Goal: Information Seeking & Learning: Check status

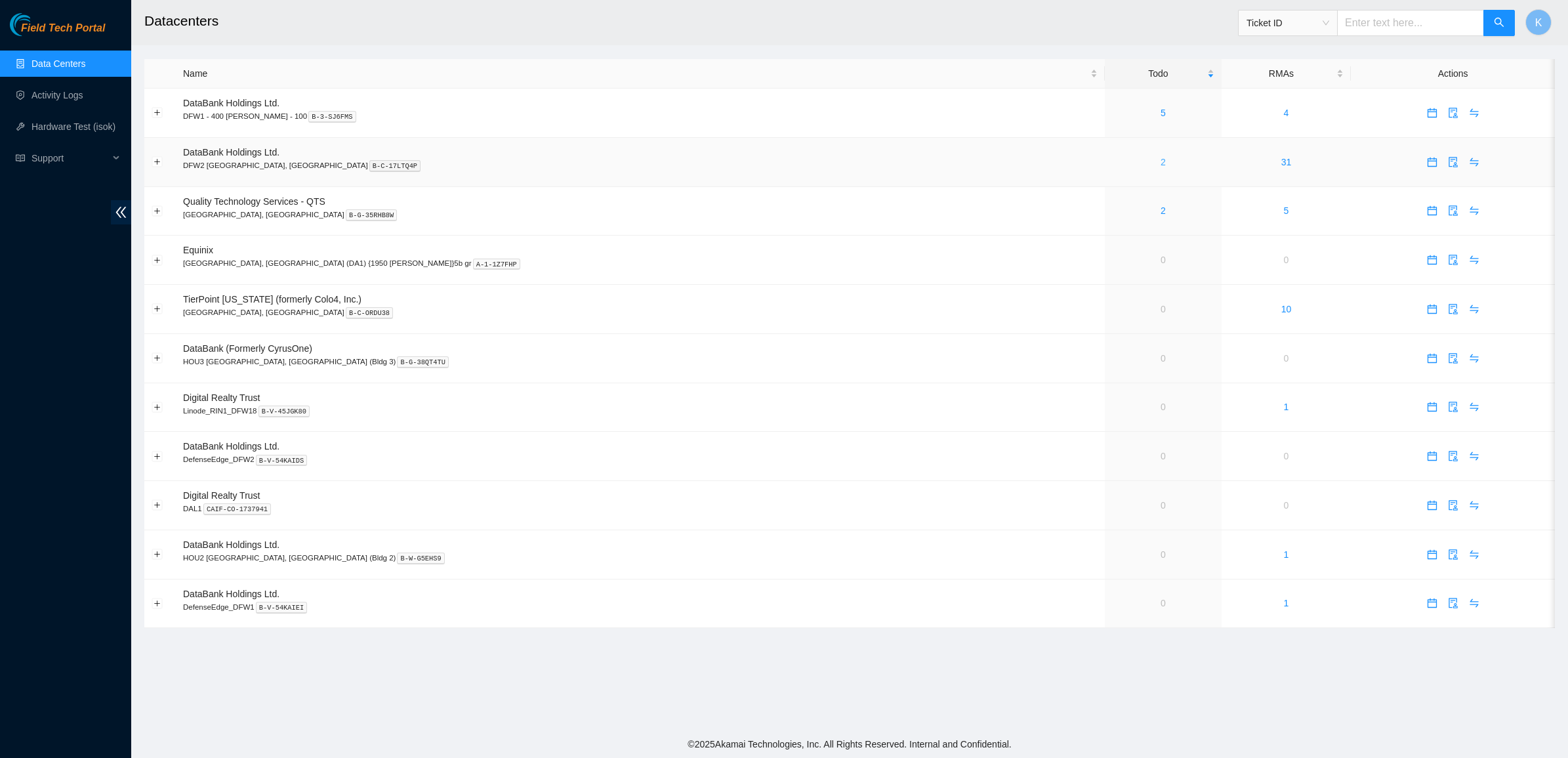
click at [1160, 161] on link "2" at bounding box center [1163, 162] width 5 height 11
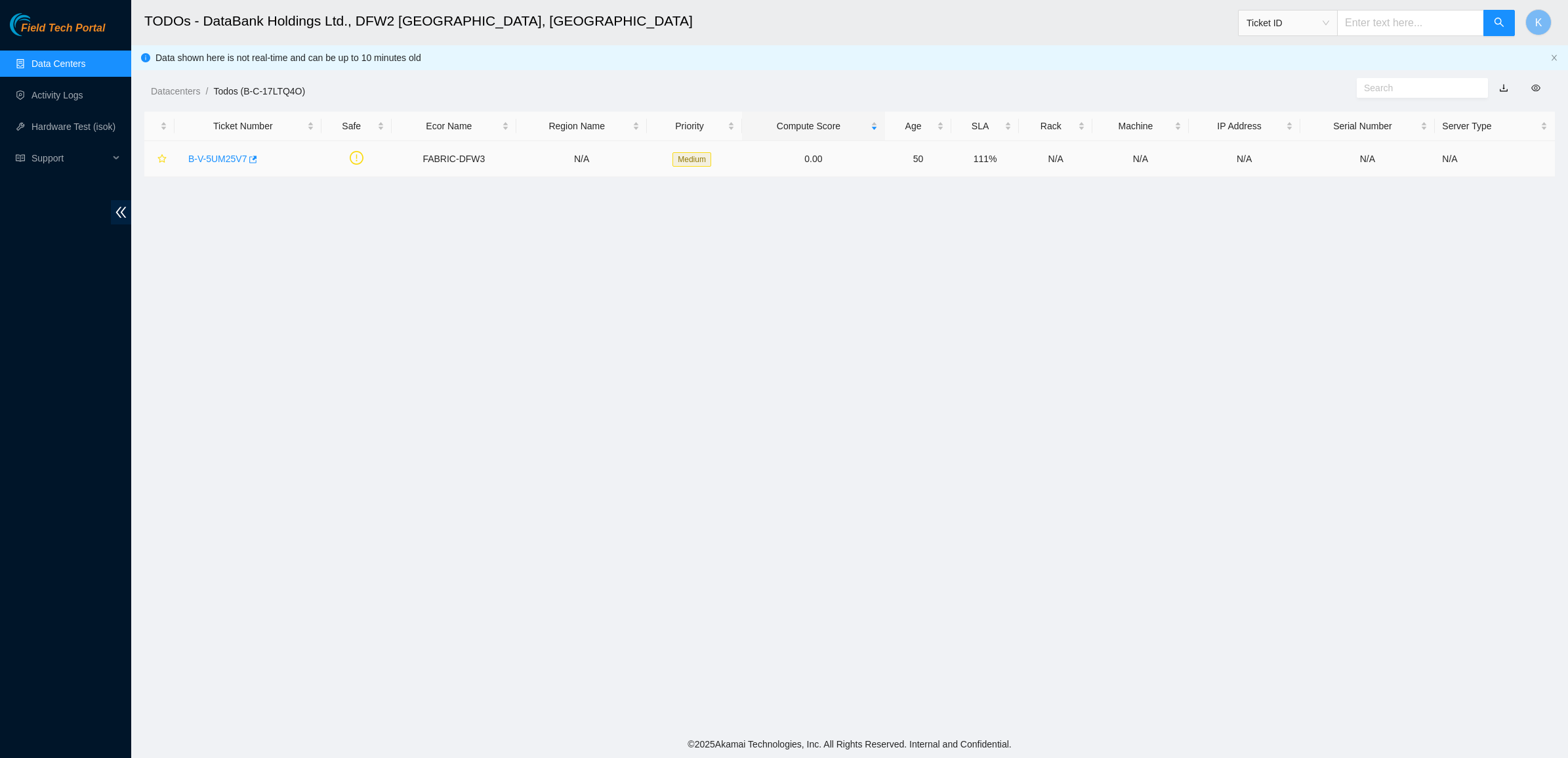
click at [228, 155] on link "B-V-5UM25V7" at bounding box center [217, 159] width 58 height 11
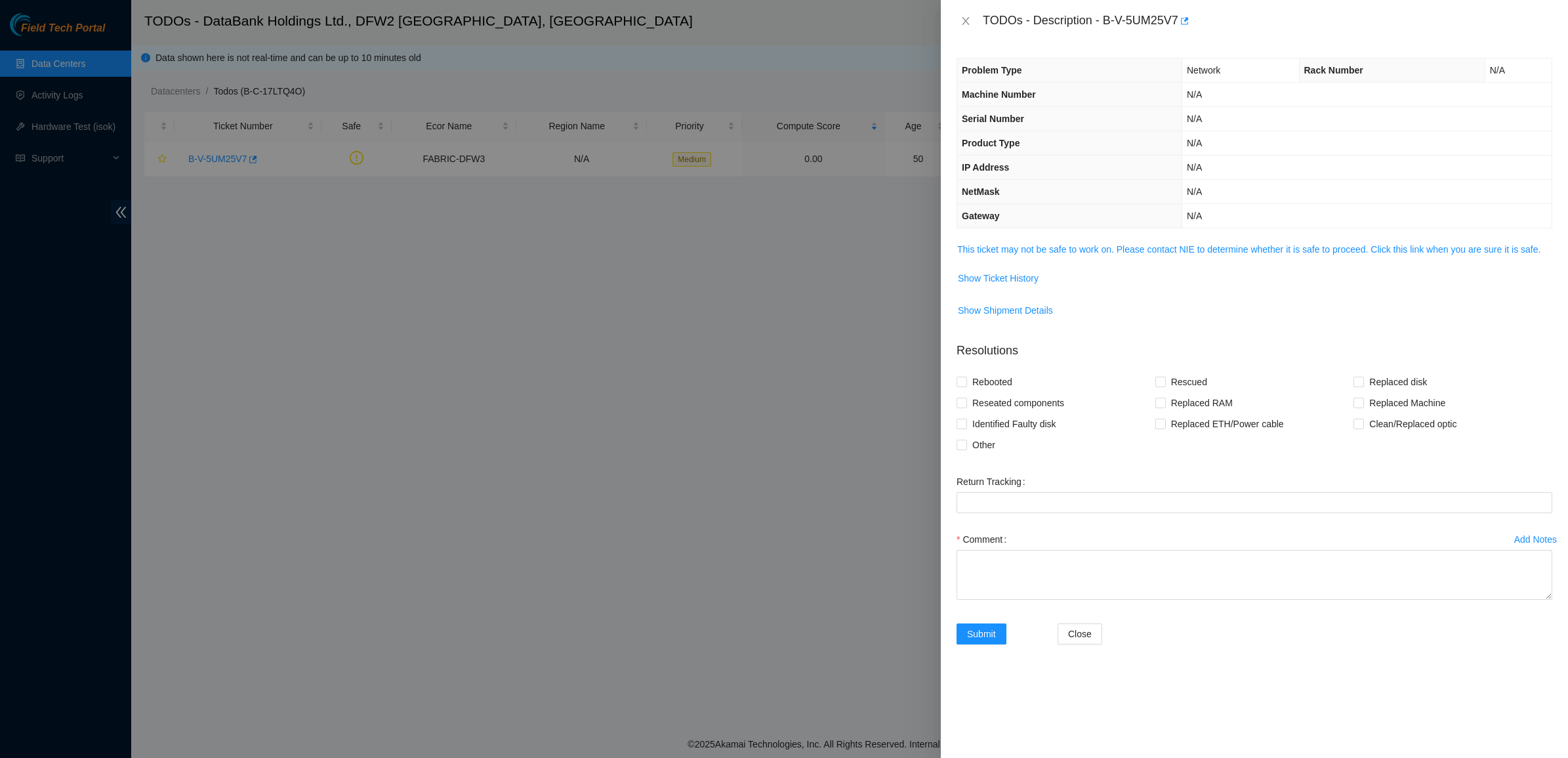
click at [962, 238] on div "Problem Type Network Rack Number N/A Machine Number N/A Serial Number N/A Produ…" at bounding box center [1254, 399] width 628 height 716
click at [972, 247] on link "This ticket may not be safe to work on. Please contact NIE to determine whether…" at bounding box center [1249, 249] width 584 height 11
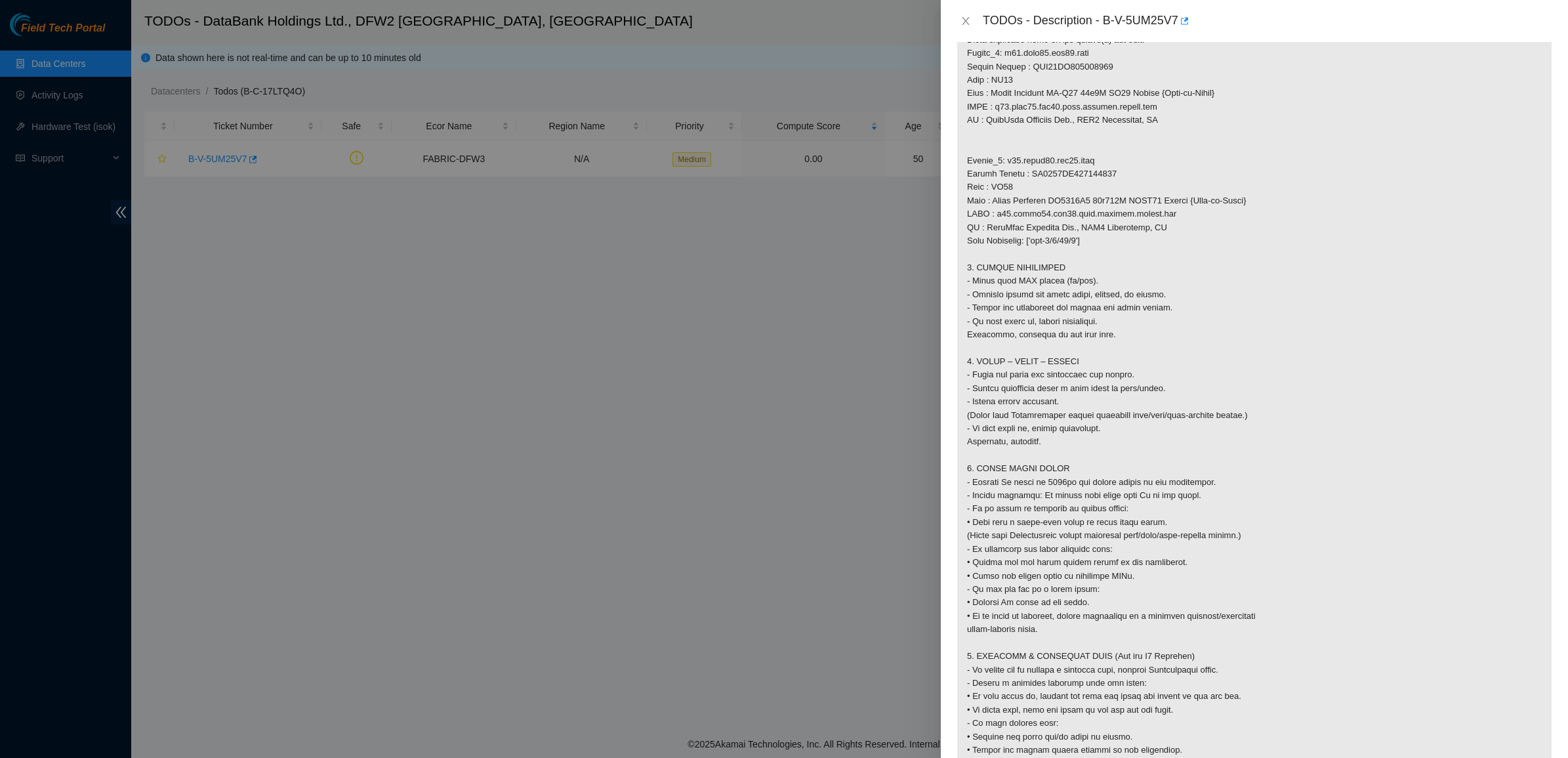
scroll to position [522, 0]
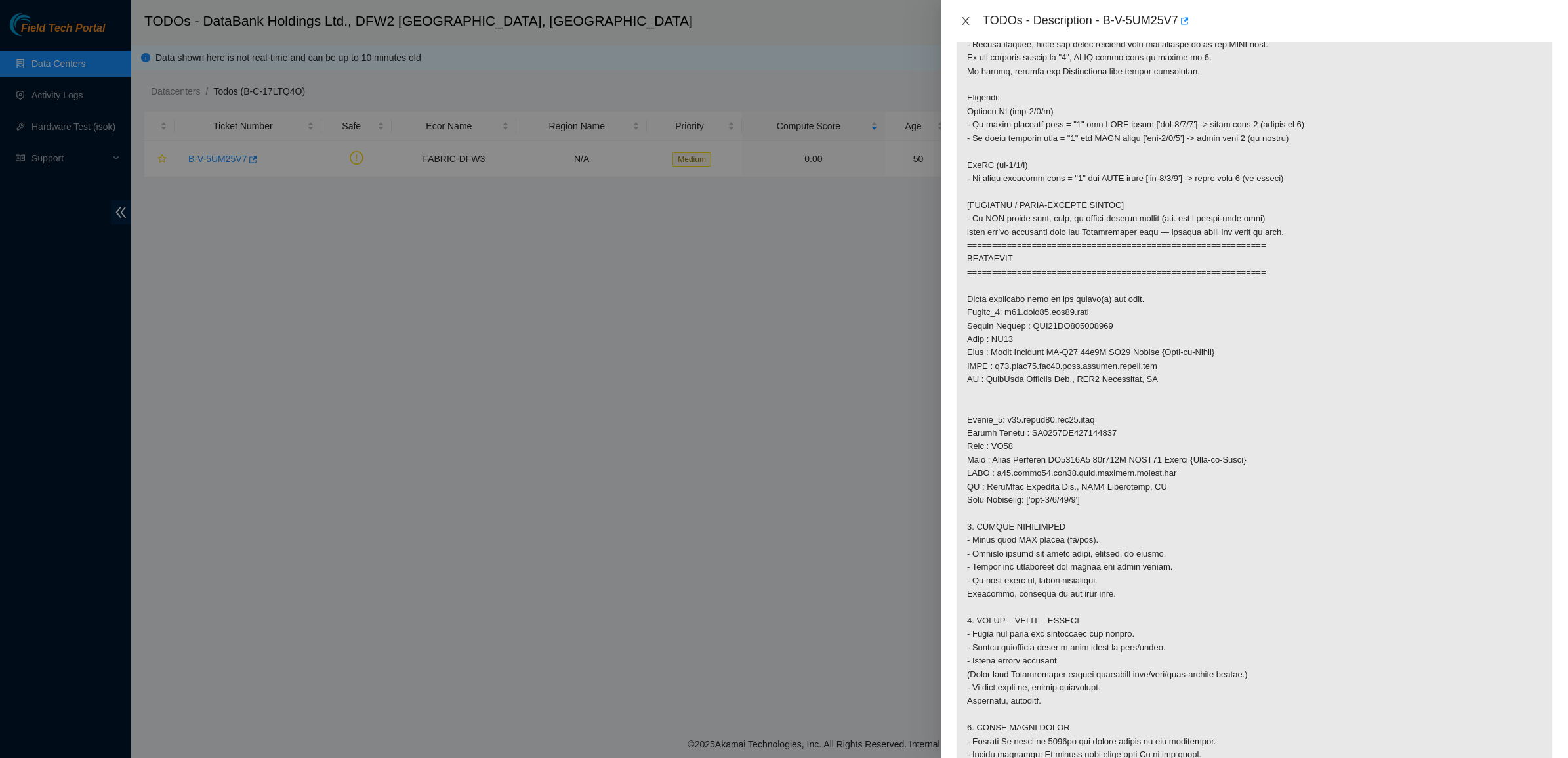
click at [966, 23] on icon "close" at bounding box center [966, 21] width 8 height 8
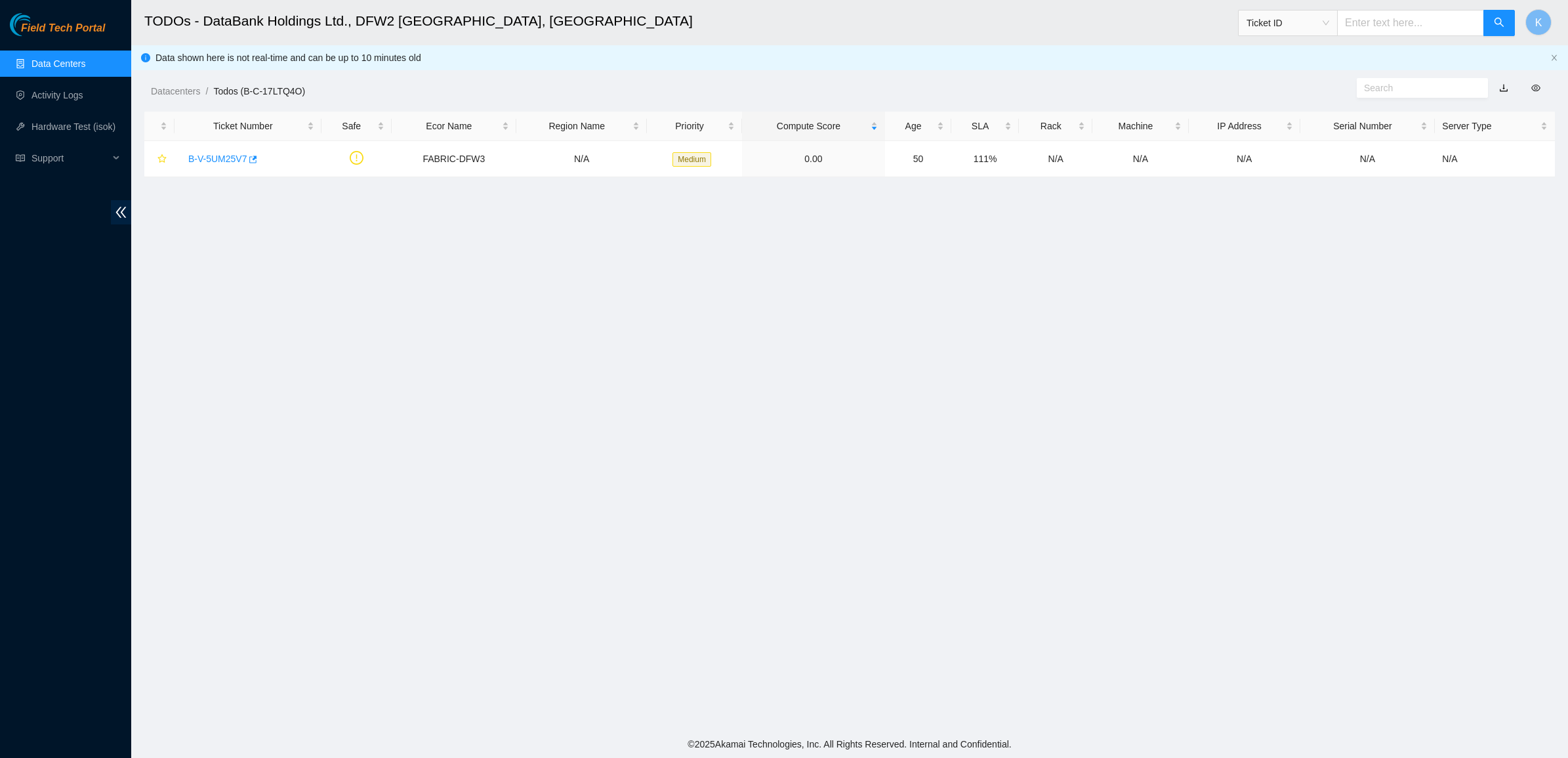
click at [657, 251] on main "TODOs - DataBank Holdings Ltd., DFW2 Richardson, TX Ticket ID K Data shown here…" at bounding box center [850, 365] width 1437 height 731
click at [83, 90] on link "Activity Logs" at bounding box center [58, 96] width 52 height 11
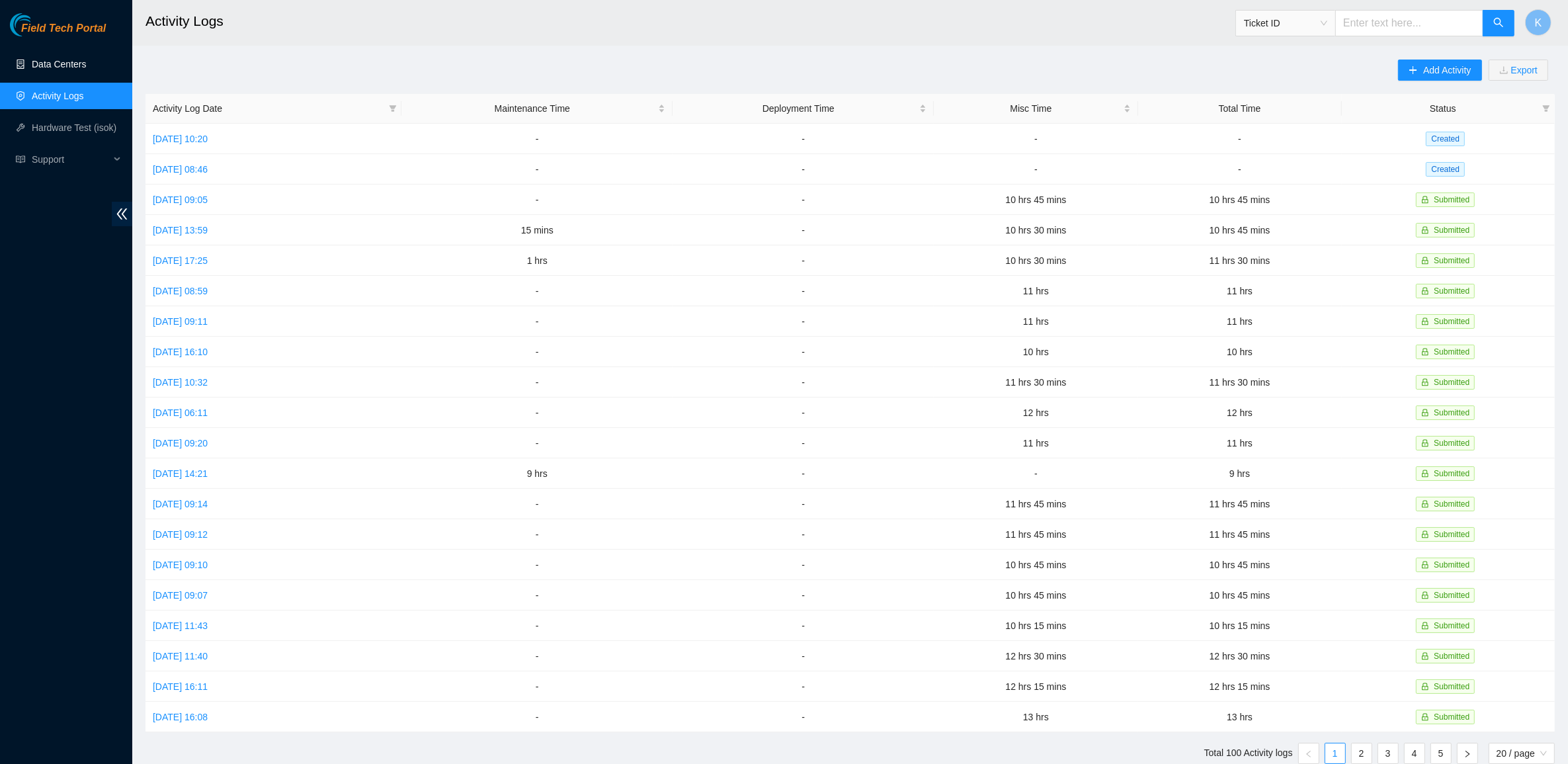
click at [85, 66] on link "Data Centers" at bounding box center [59, 64] width 54 height 11
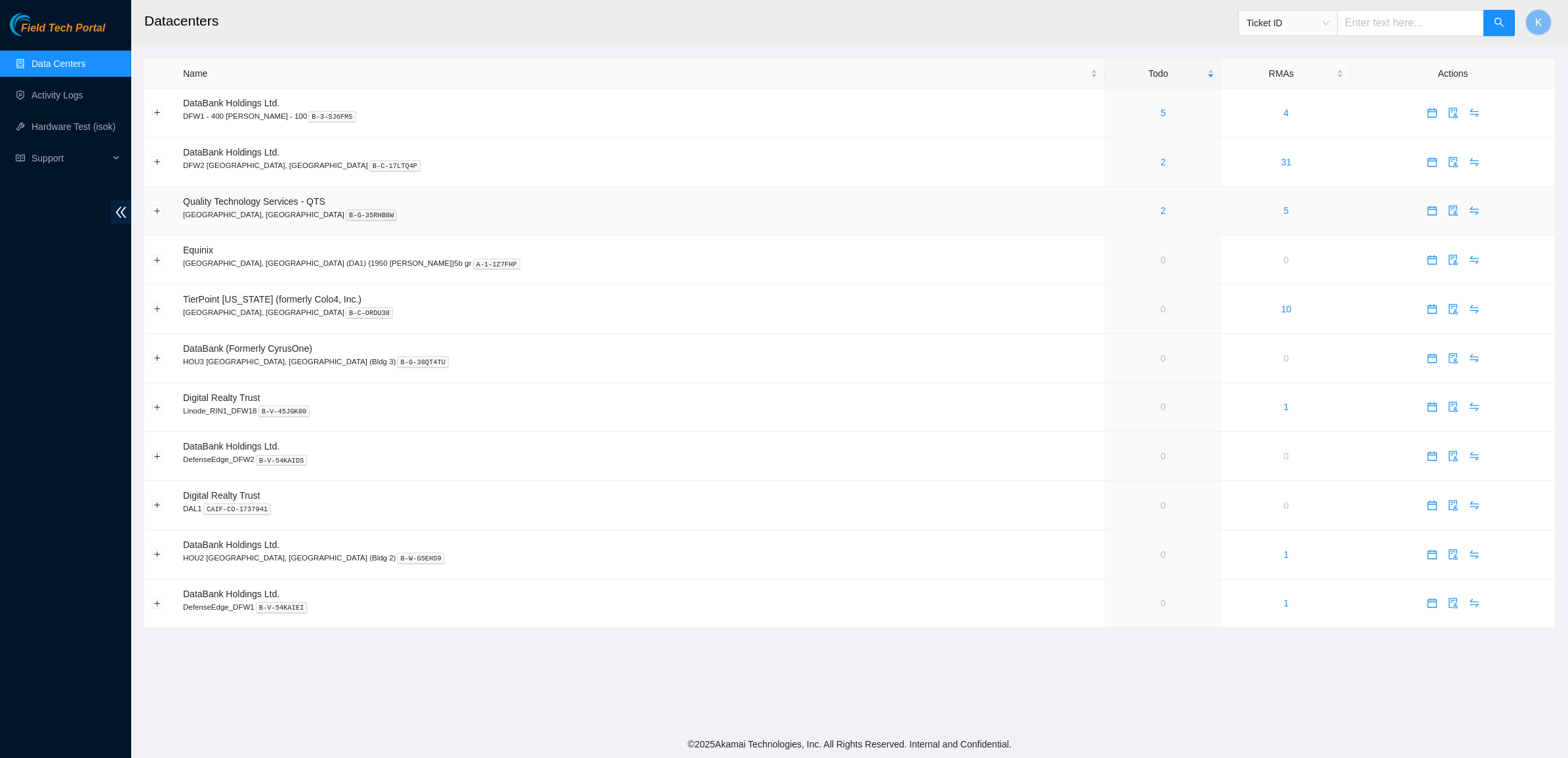
click at [1112, 208] on div "2" at bounding box center [1163, 210] width 102 height 14
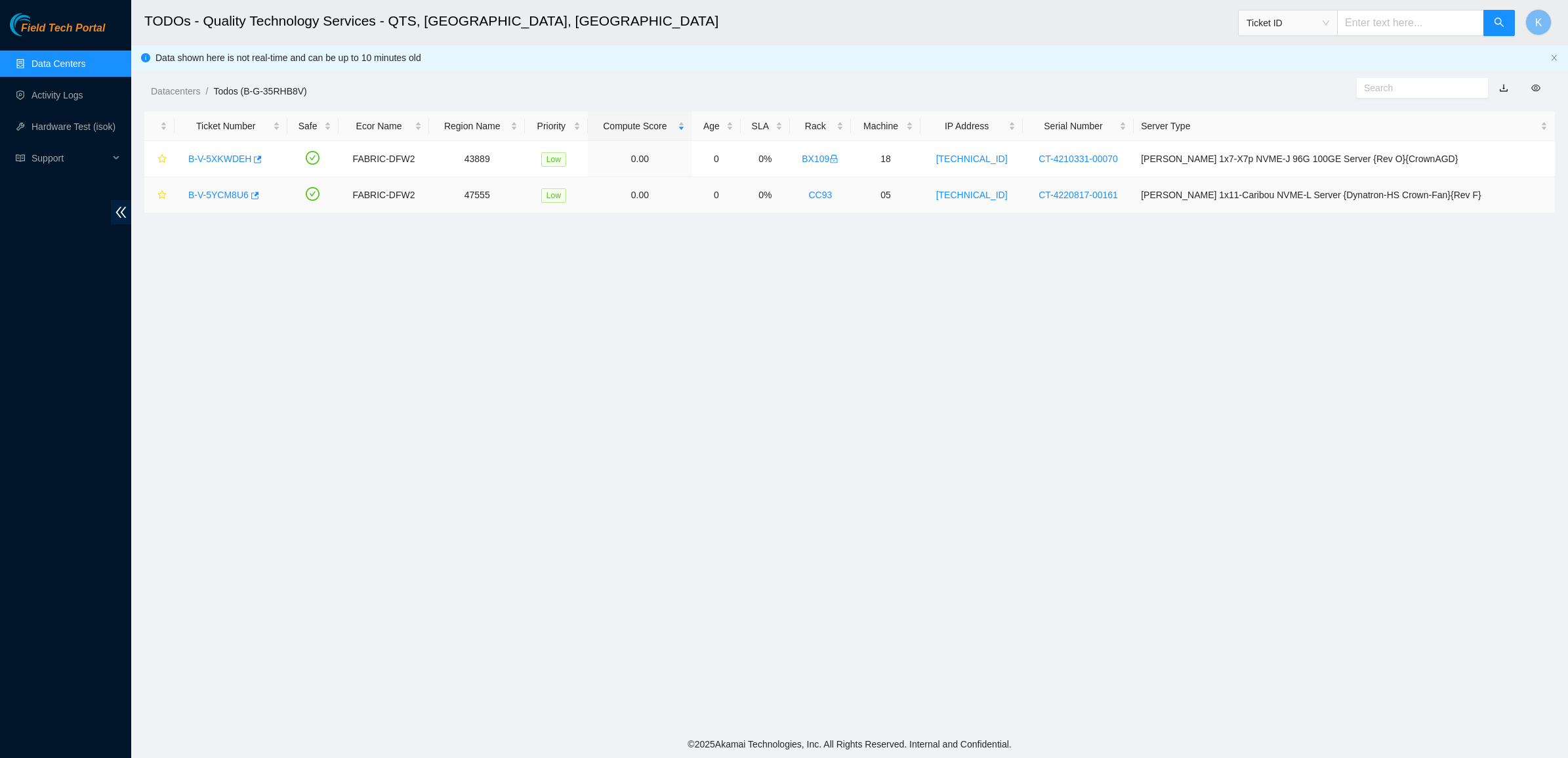
drag, startPoint x: 1252, startPoint y: 293, endPoint x: 342, endPoint y: 255, distance: 910.8
click at [354, 253] on main "TODOs - Quality Technology Services - QTS, Irving, TX Ticket ID K Data shown he…" at bounding box center [850, 365] width 1437 height 731
click at [336, 256] on main "TODOs - Quality Technology Services - QTS, Irving, TX Ticket ID K Data shown he…" at bounding box center [850, 365] width 1437 height 731
drag, startPoint x: 80, startPoint y: 51, endPoint x: 64, endPoint y: 60, distance: 18.4
click at [80, 58] on link "Data Centers" at bounding box center [58, 64] width 54 height 11
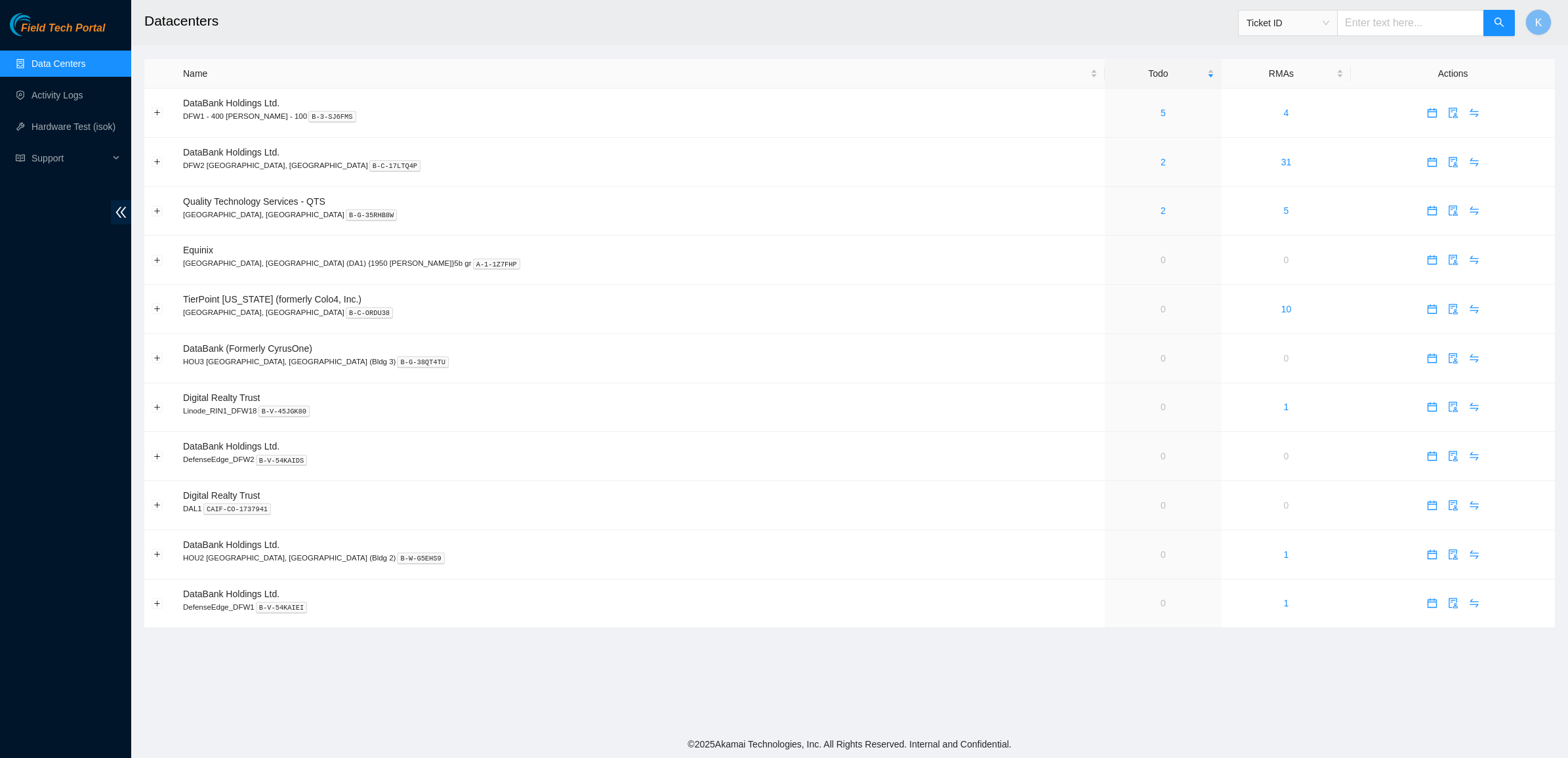
click at [64, 60] on link "Data Centers" at bounding box center [58, 64] width 54 height 11
click at [1112, 111] on div "5" at bounding box center [1163, 112] width 102 height 14
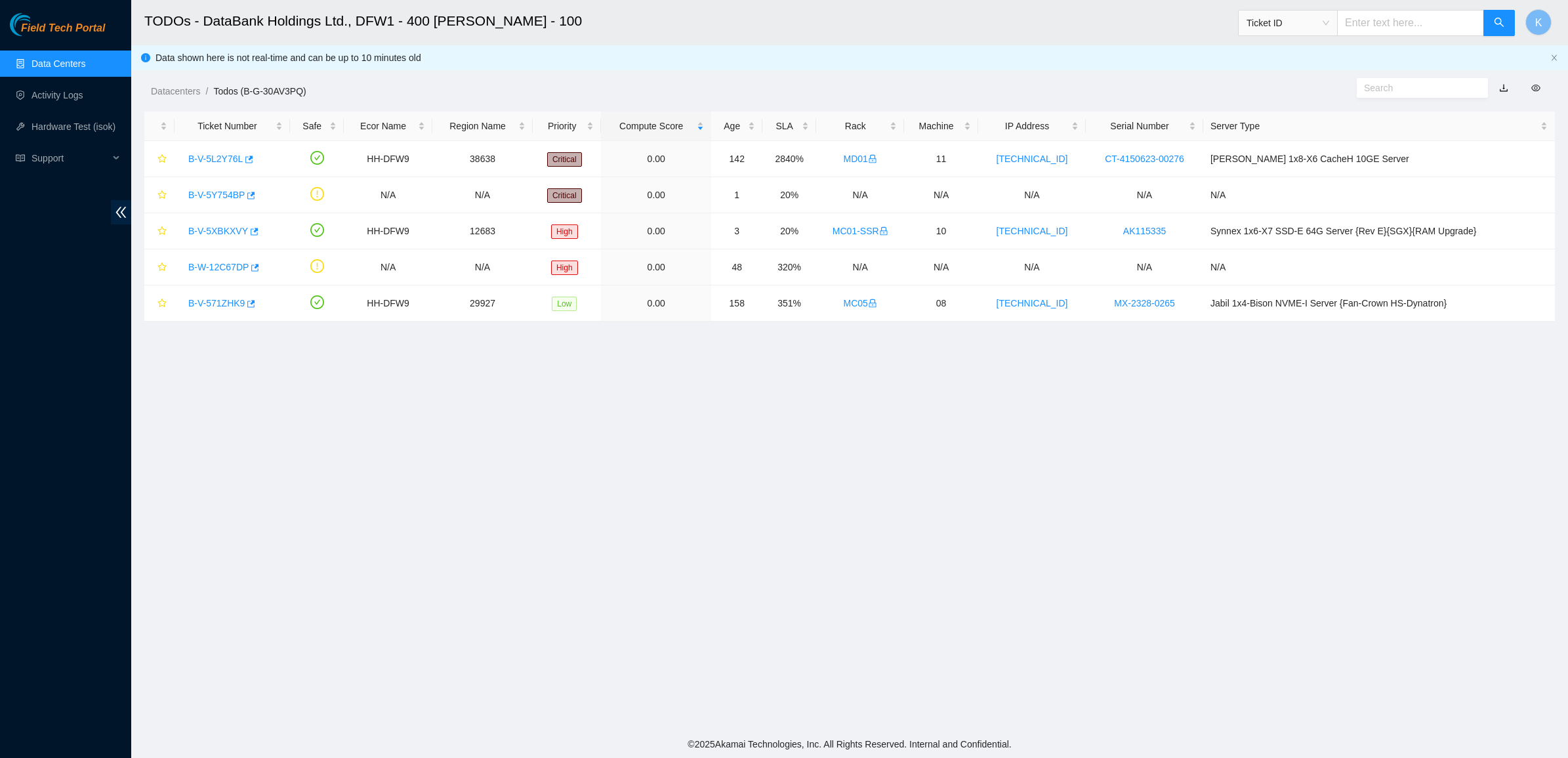
click at [598, 452] on main "TODOs - DataBank Holdings Ltd., DFW1 - 400 S. Akard - 100 Ticket ID K Data show…" at bounding box center [850, 365] width 1437 height 731
click at [224, 302] on link "B-V-571ZHK9" at bounding box center [216, 303] width 56 height 11
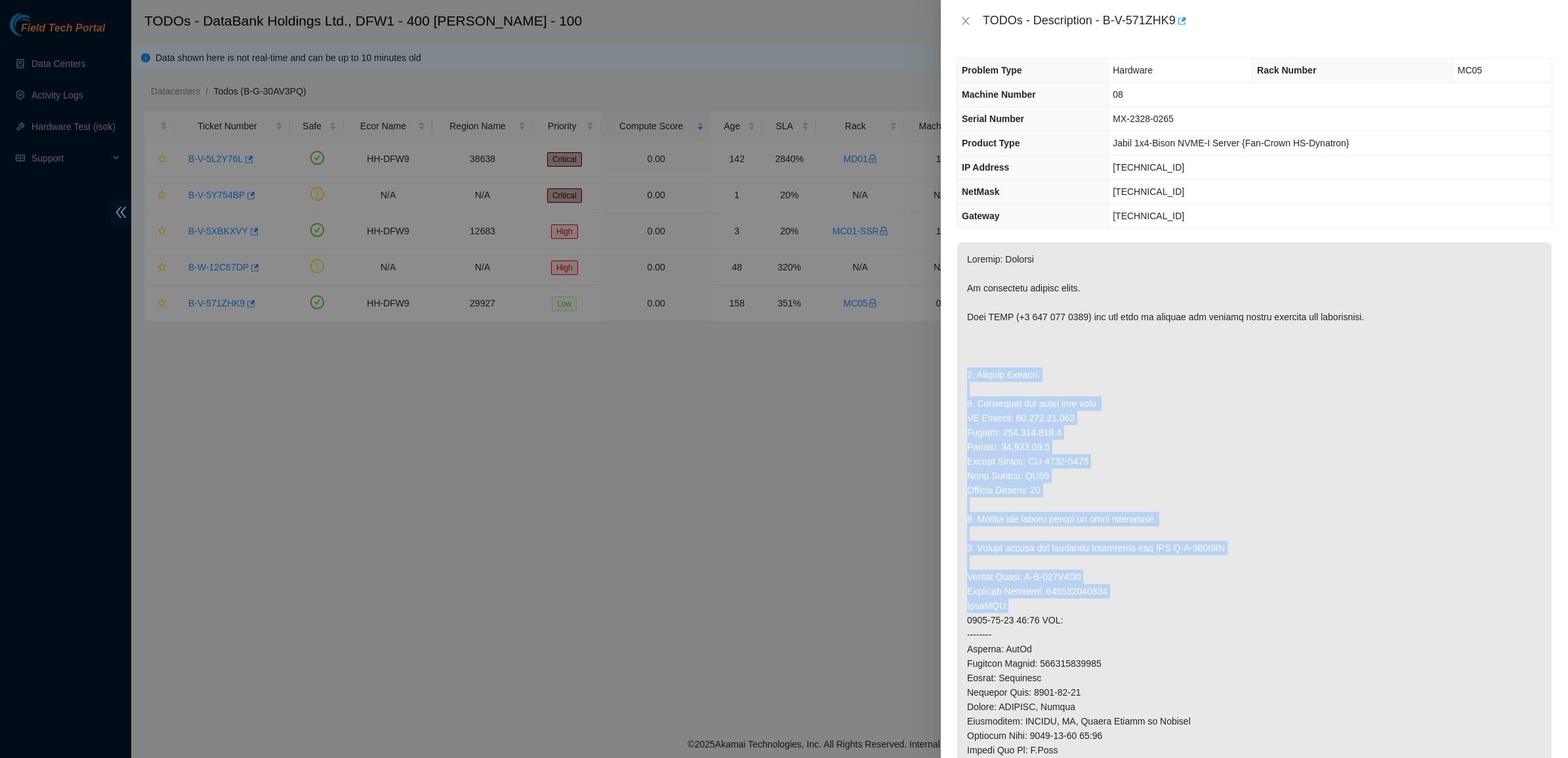
drag, startPoint x: 993, startPoint y: 354, endPoint x: 1191, endPoint y: 612, distance: 325.2
click at [1191, 612] on p at bounding box center [1254, 627] width 594 height 770
drag, startPoint x: 1191, startPoint y: 612, endPoint x: 1065, endPoint y: 359, distance: 282.6
click at [1065, 359] on p at bounding box center [1254, 627] width 594 height 770
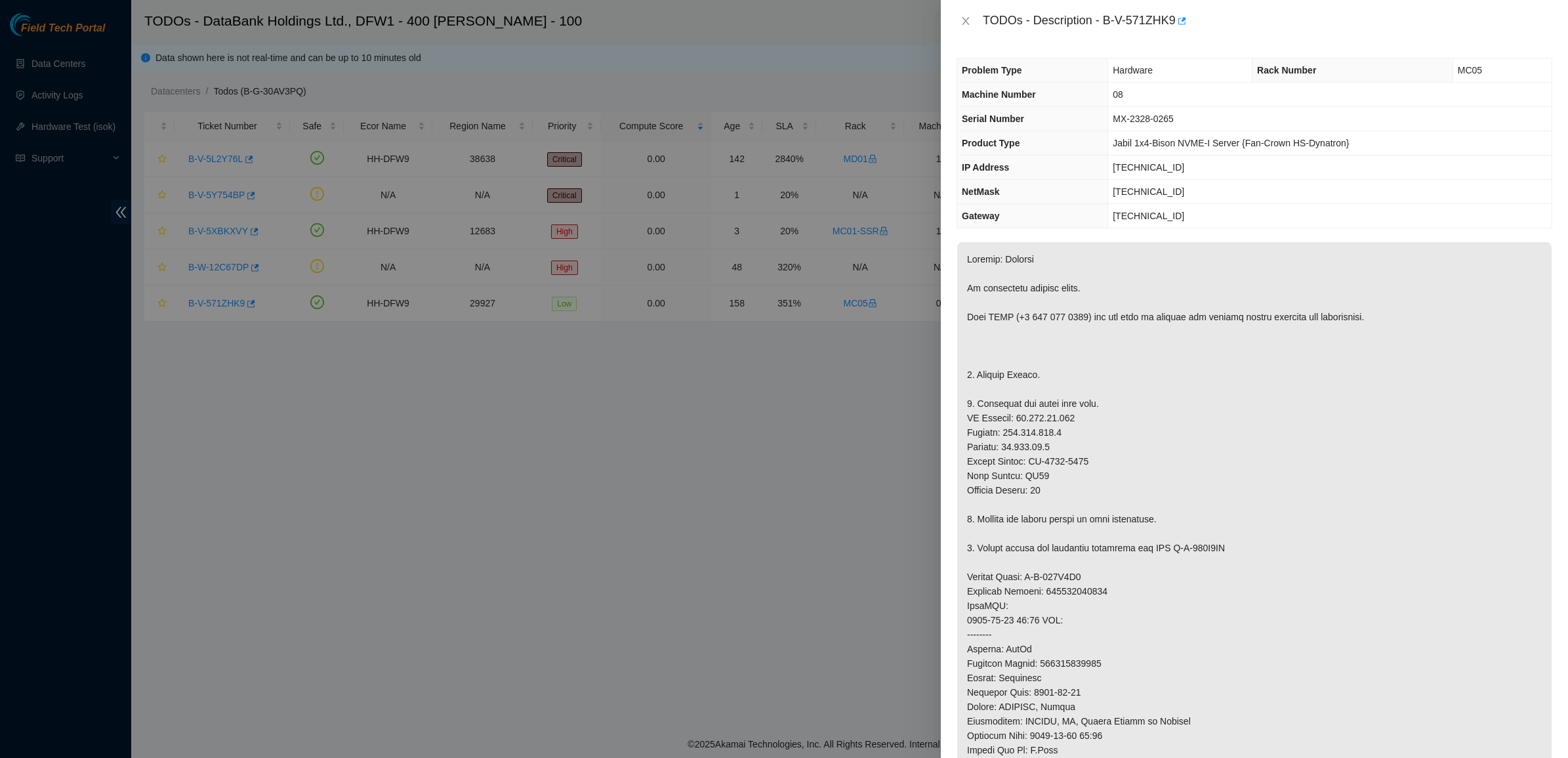
click at [1065, 359] on p at bounding box center [1254, 627] width 594 height 770
drag, startPoint x: 1065, startPoint y: 359, endPoint x: 1041, endPoint y: 283, distance: 79.7
click at [1041, 283] on p at bounding box center [1254, 627] width 594 height 770
drag, startPoint x: 1041, startPoint y: 283, endPoint x: 1071, endPoint y: 329, distance: 54.9
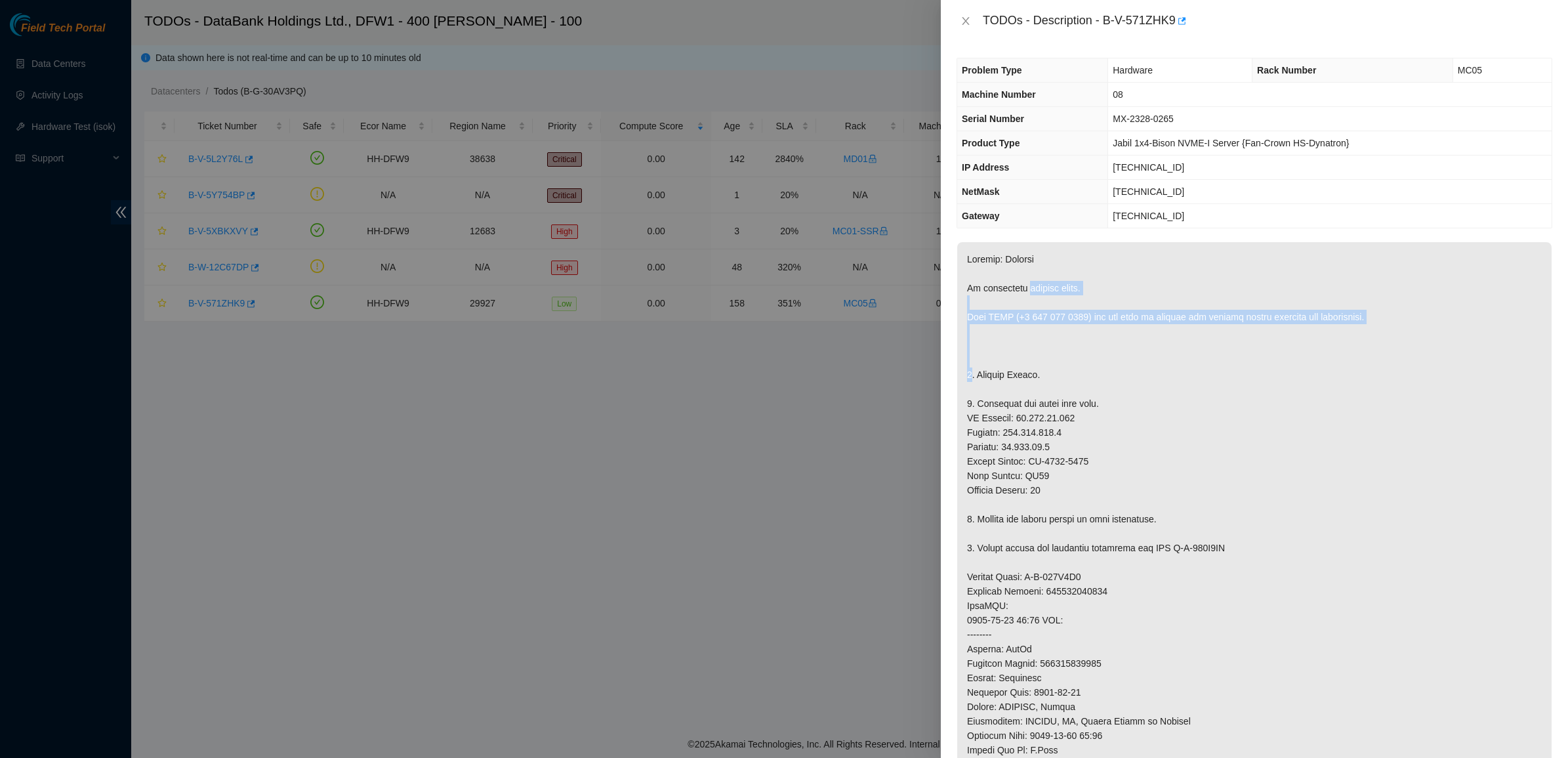
click at [1071, 329] on p at bounding box center [1254, 627] width 594 height 770
click at [1072, 323] on p at bounding box center [1254, 627] width 594 height 770
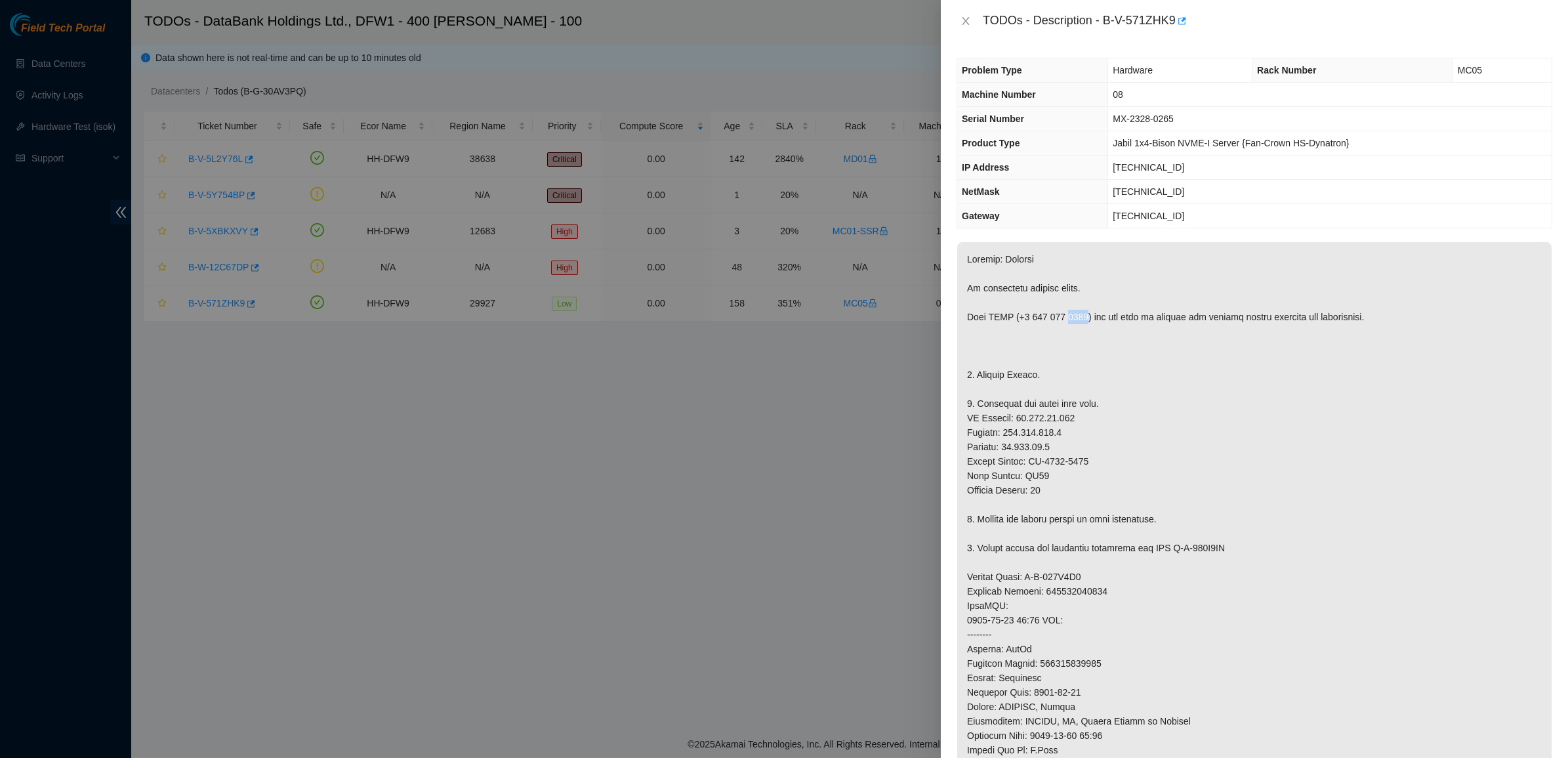
click at [1072, 323] on p at bounding box center [1254, 627] width 594 height 770
click at [1053, 315] on p at bounding box center [1254, 627] width 594 height 770
click at [969, 20] on icon "close" at bounding box center [966, 21] width 11 height 11
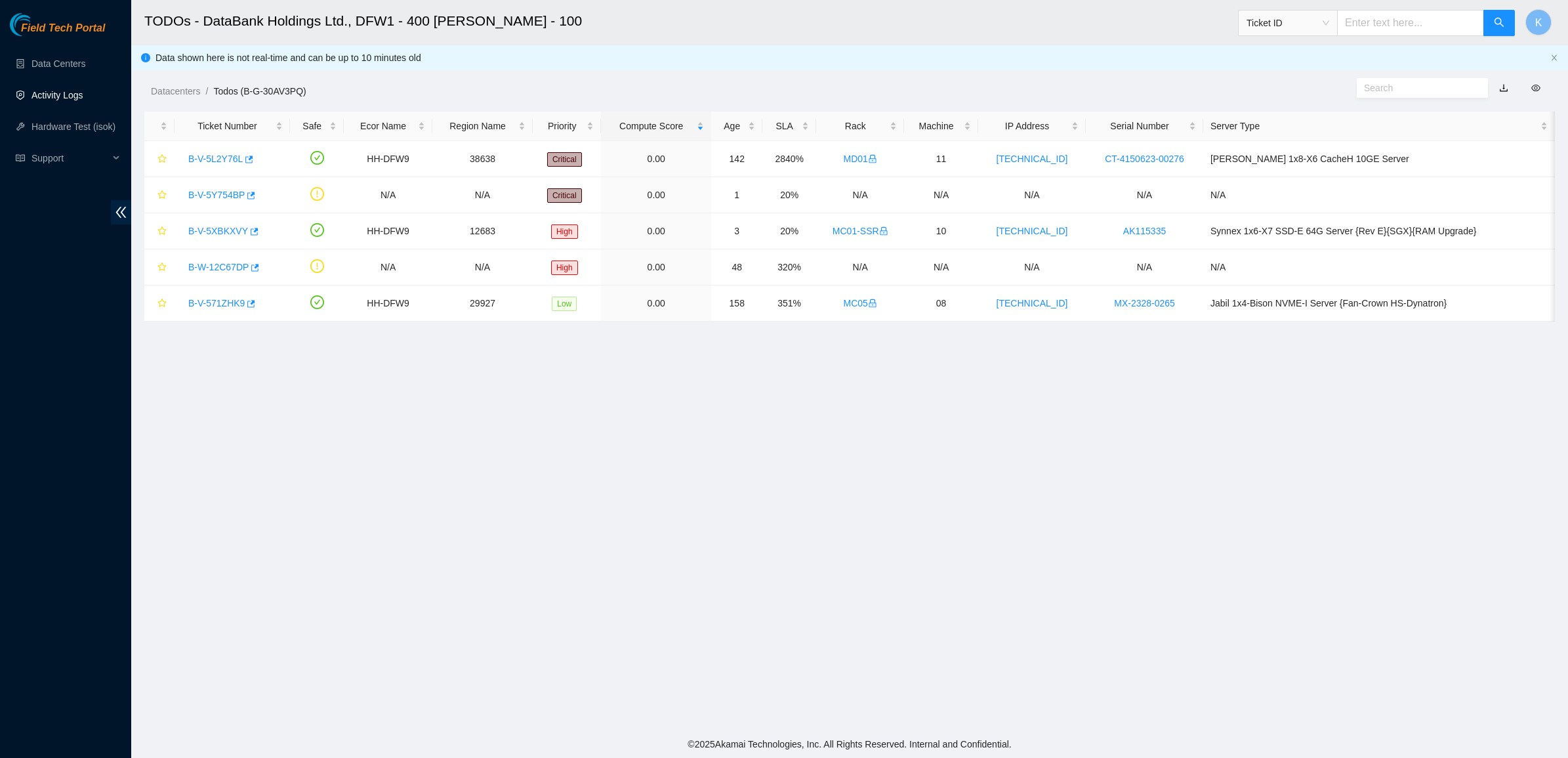
click at [61, 90] on link "Activity Logs" at bounding box center [58, 96] width 52 height 11
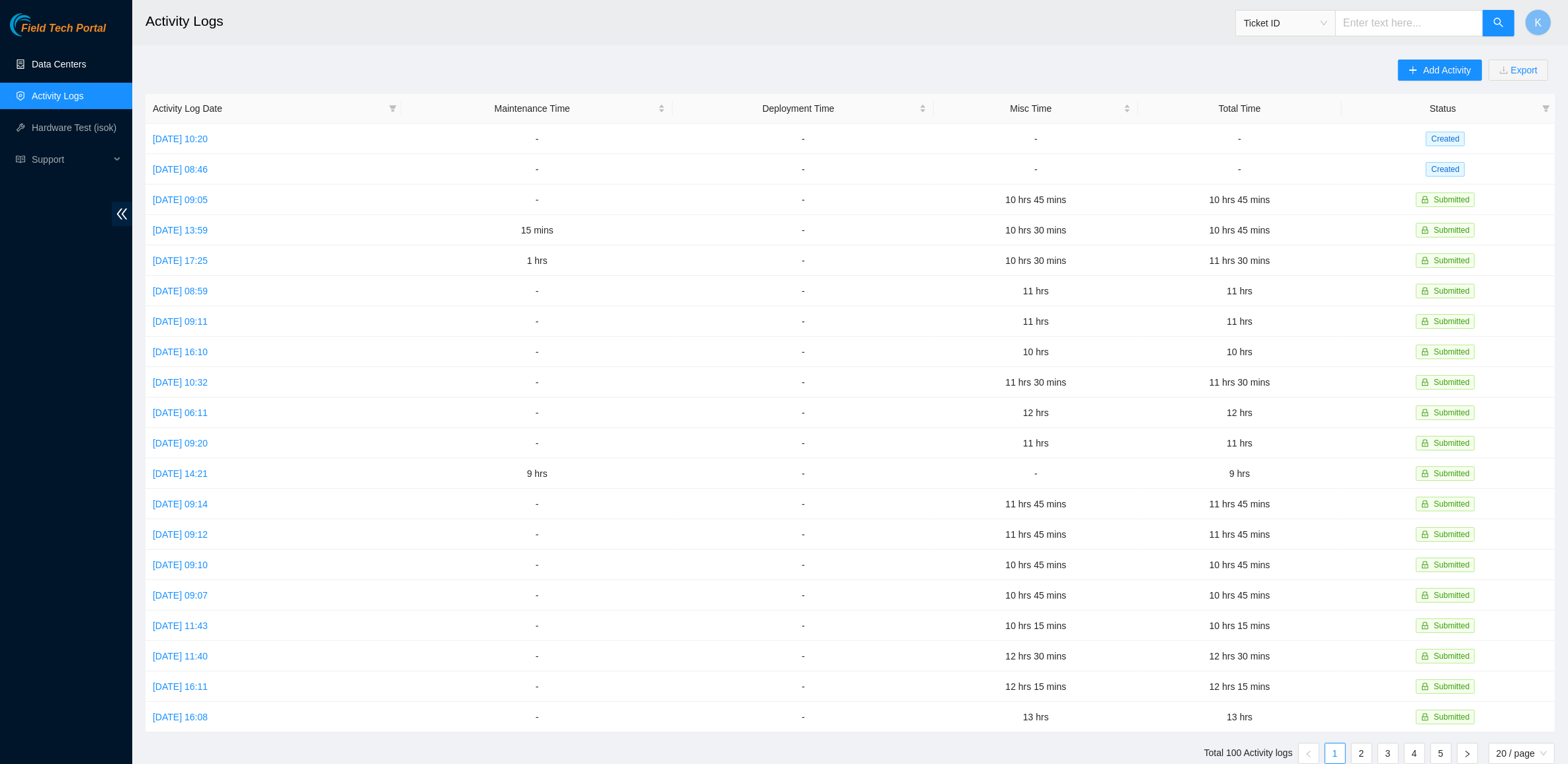
click at [67, 67] on link "Data Centers" at bounding box center [59, 64] width 54 height 11
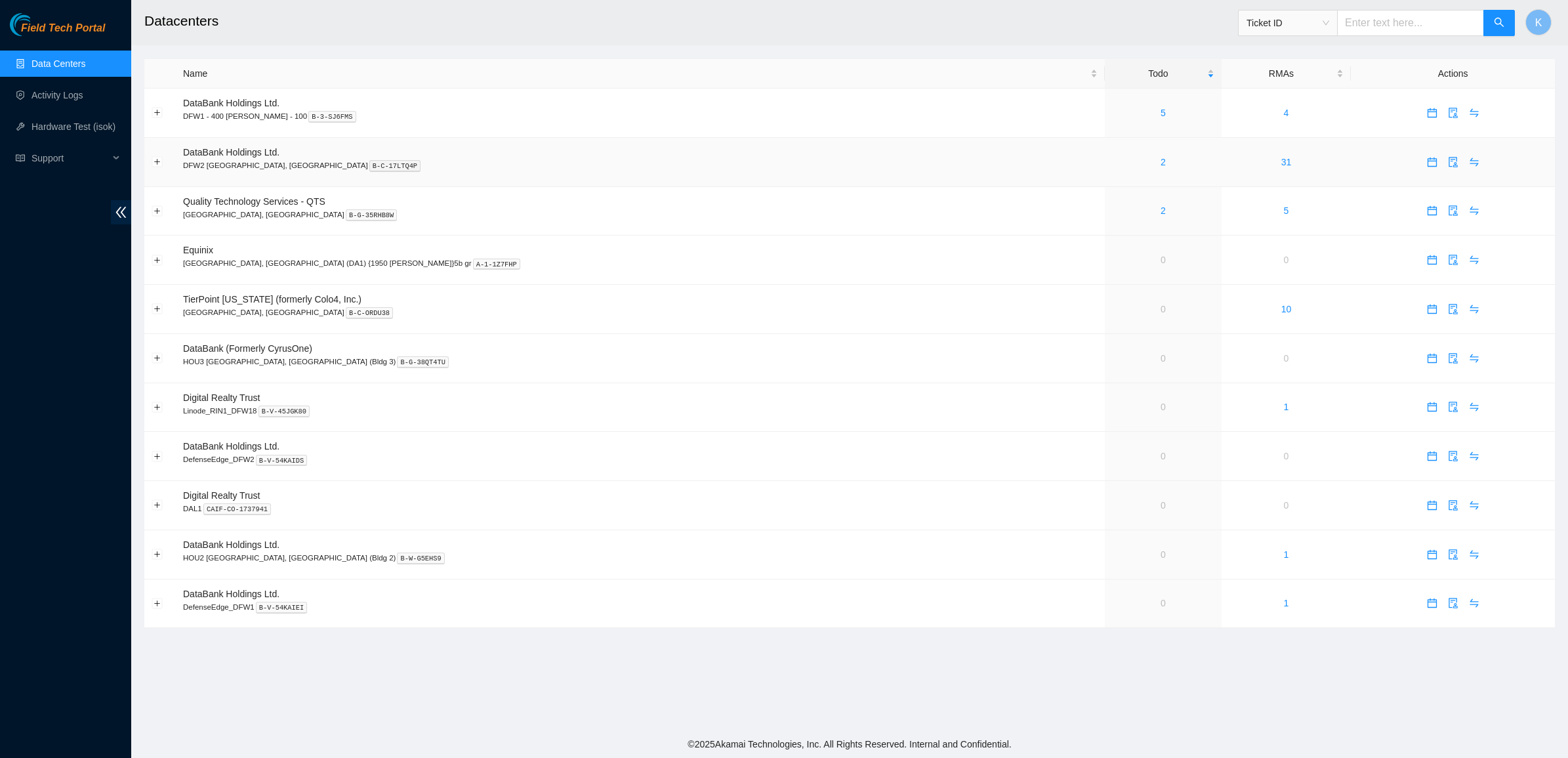
click at [1112, 162] on div "2" at bounding box center [1163, 161] width 102 height 14
click at [1112, 158] on div "2" at bounding box center [1163, 161] width 102 height 14
click at [1160, 213] on link "2" at bounding box center [1163, 211] width 5 height 11
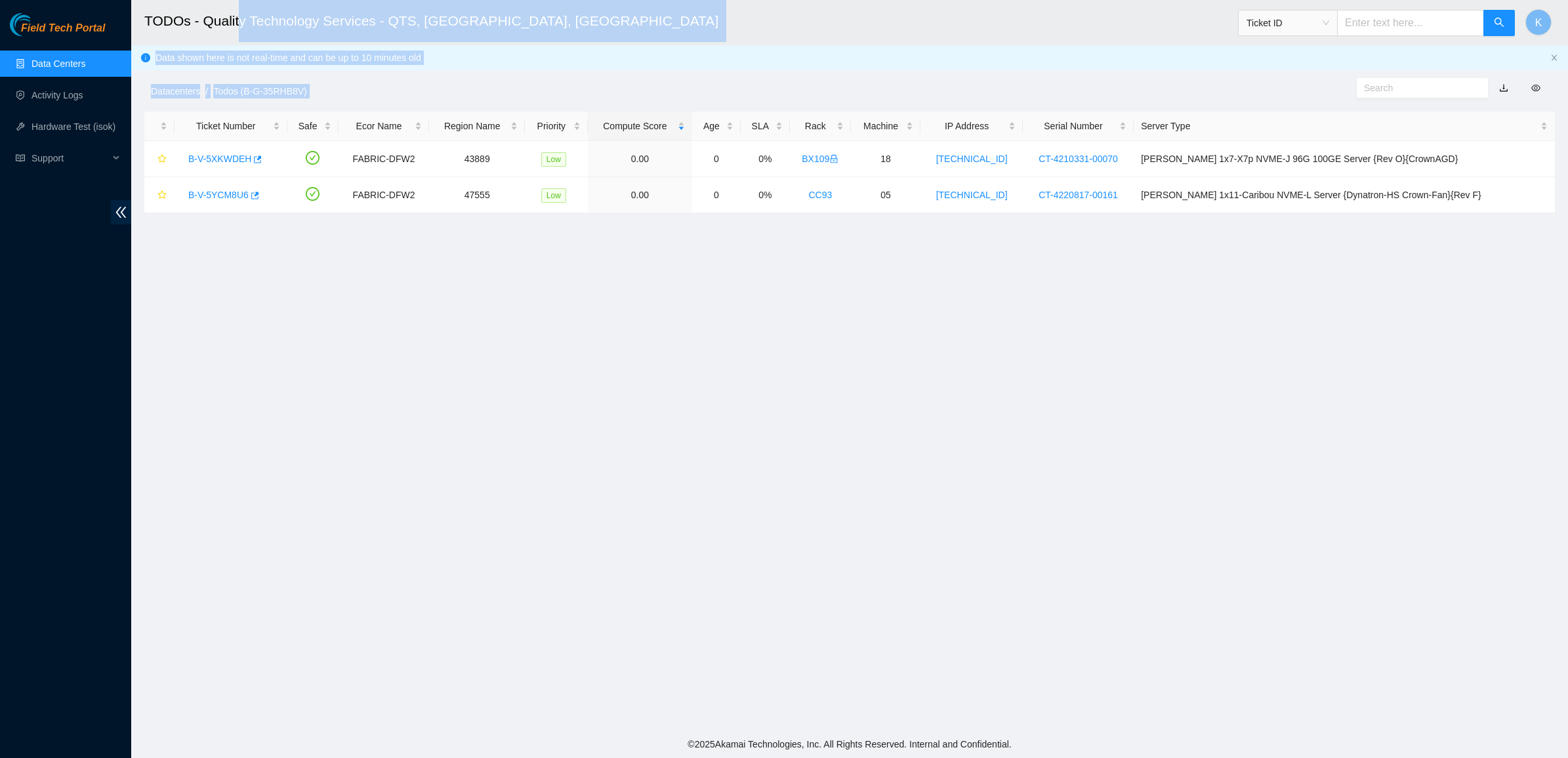
drag, startPoint x: 1116, startPoint y: 283, endPoint x: 237, endPoint y: 36, distance: 913.0
click at [237, 36] on main "TODOs - Quality Technology Services - QTS, Irving, TX Ticket ID K Data shown he…" at bounding box center [850, 365] width 1437 height 731
click at [237, 36] on h2 "TODOs - Quality Technology Services - QTS, Irving, TX" at bounding box center [684, 20] width 1079 height 42
drag, startPoint x: 237, startPoint y: 36, endPoint x: 726, endPoint y: 280, distance: 546.5
click at [726, 280] on main "TODOs - Quality Technology Services - QTS, Irving, TX Ticket ID K Data shown he…" at bounding box center [850, 365] width 1437 height 731
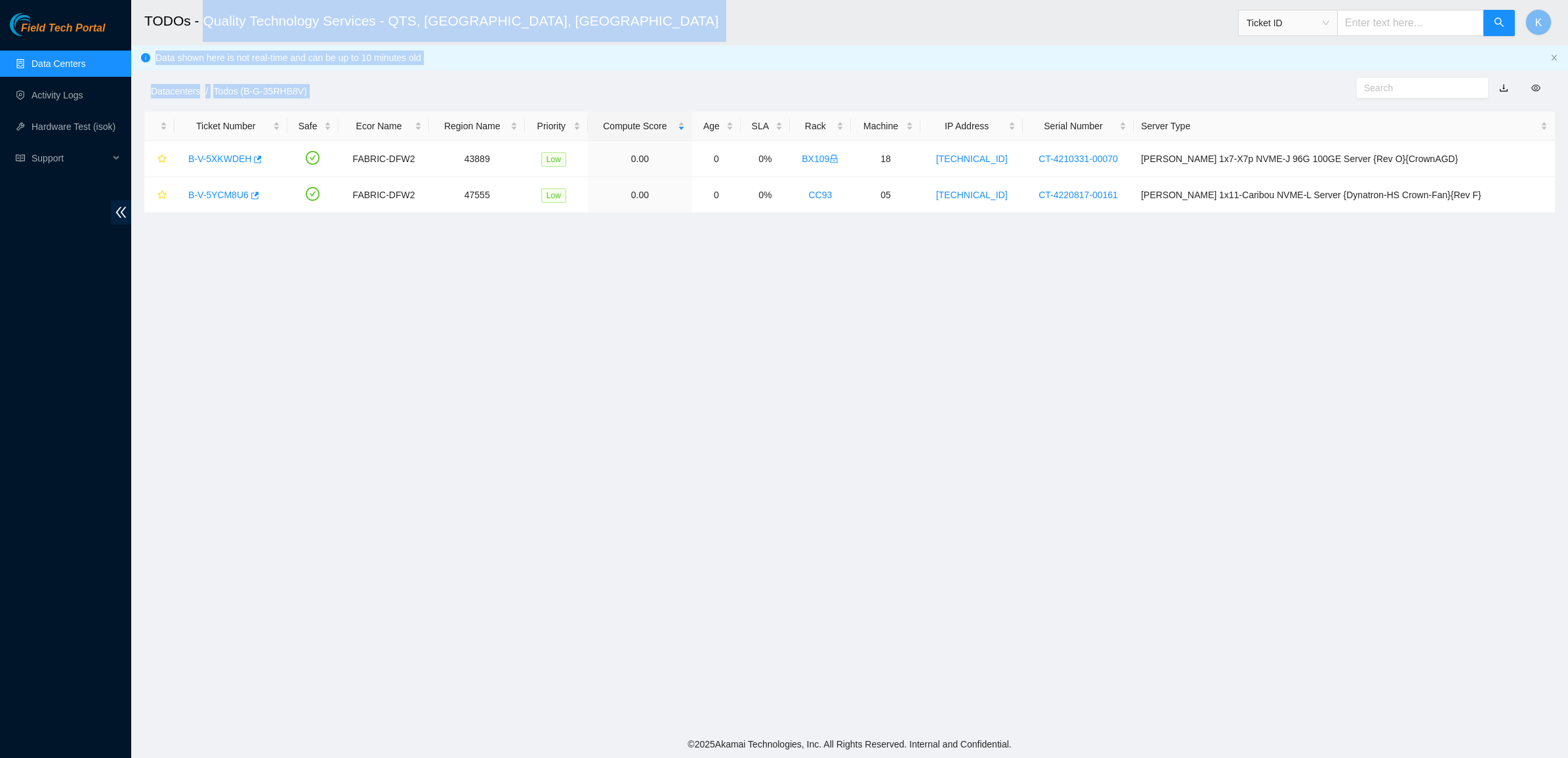
click at [726, 280] on main "TODOs - Quality Technology Services - QTS, Irving, TX Ticket ID K Data shown he…" at bounding box center [850, 365] width 1437 height 731
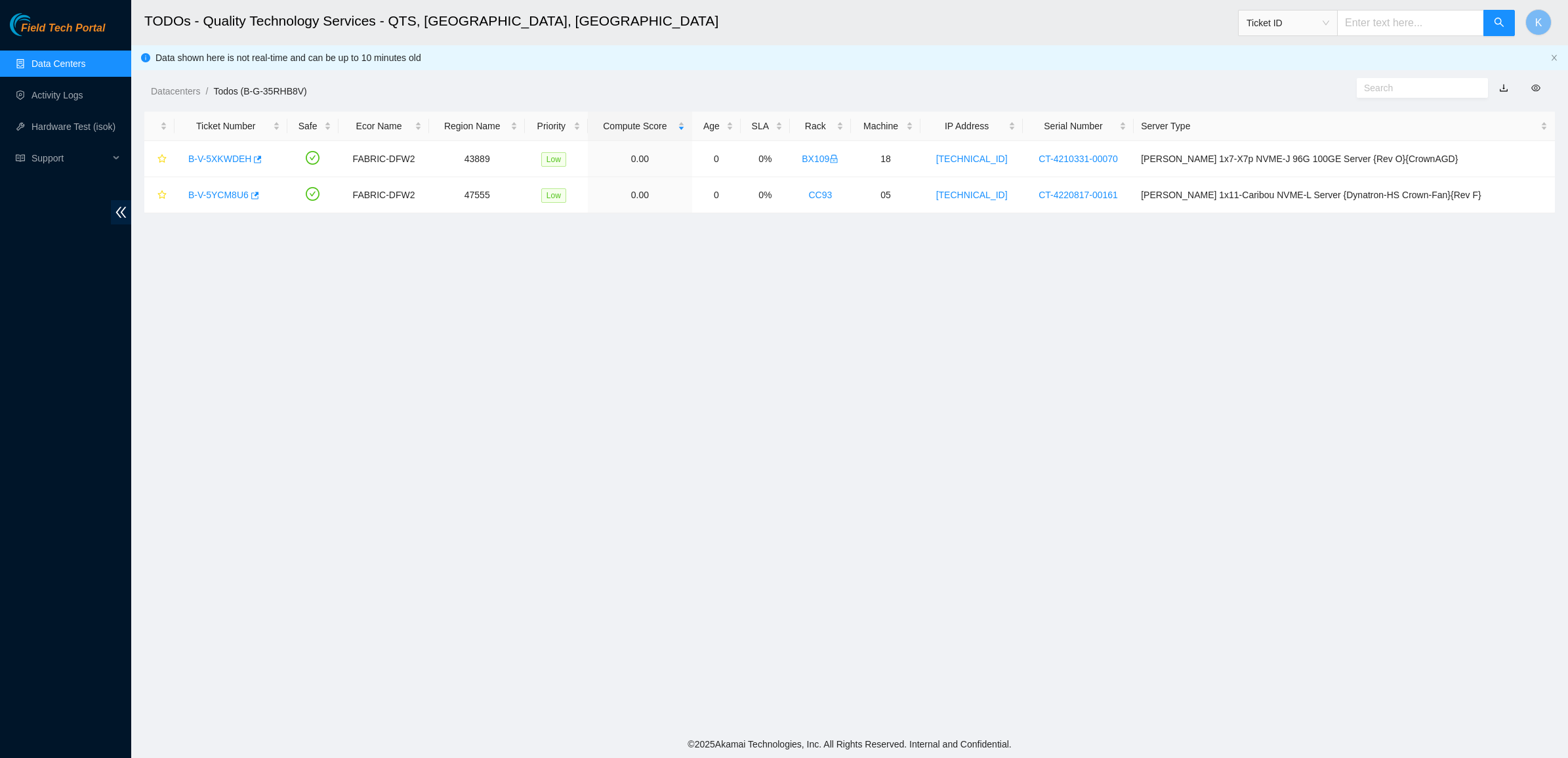
click at [45, 61] on link "Data Centers" at bounding box center [58, 64] width 54 height 11
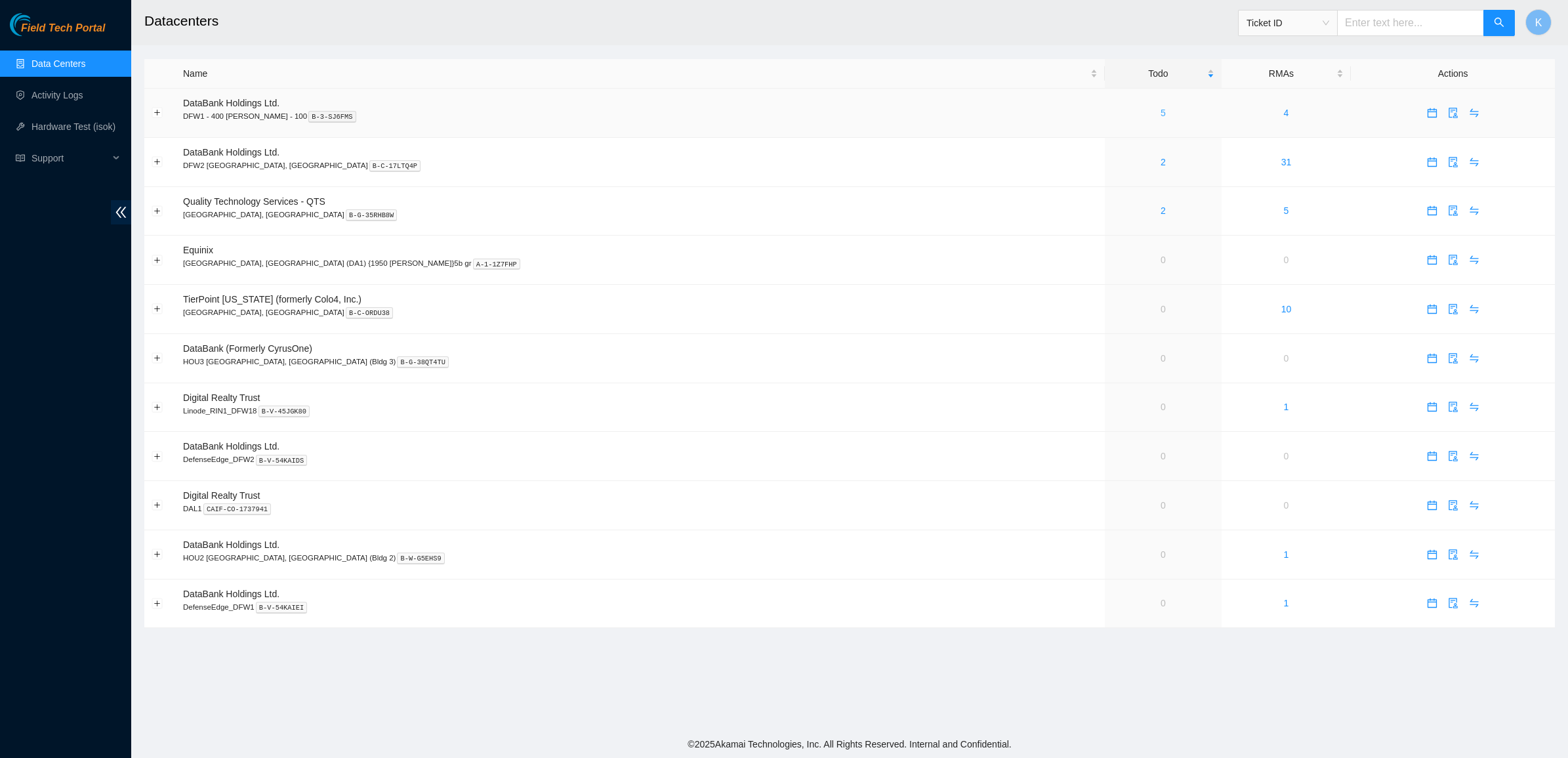
click at [1160, 110] on link "5" at bounding box center [1163, 113] width 5 height 11
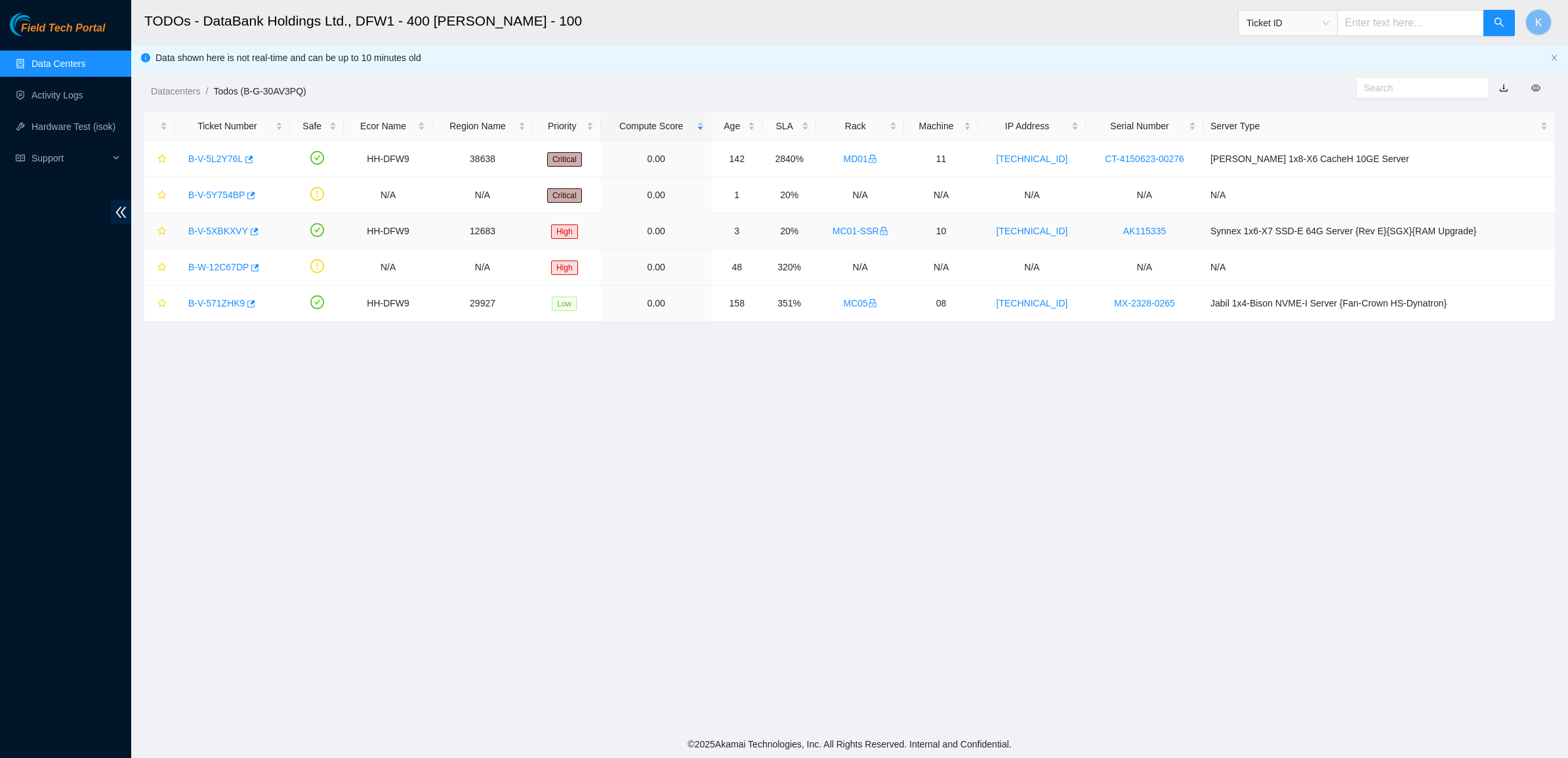
click at [228, 230] on link "B-V-5XBKXVY" at bounding box center [218, 231] width 60 height 11
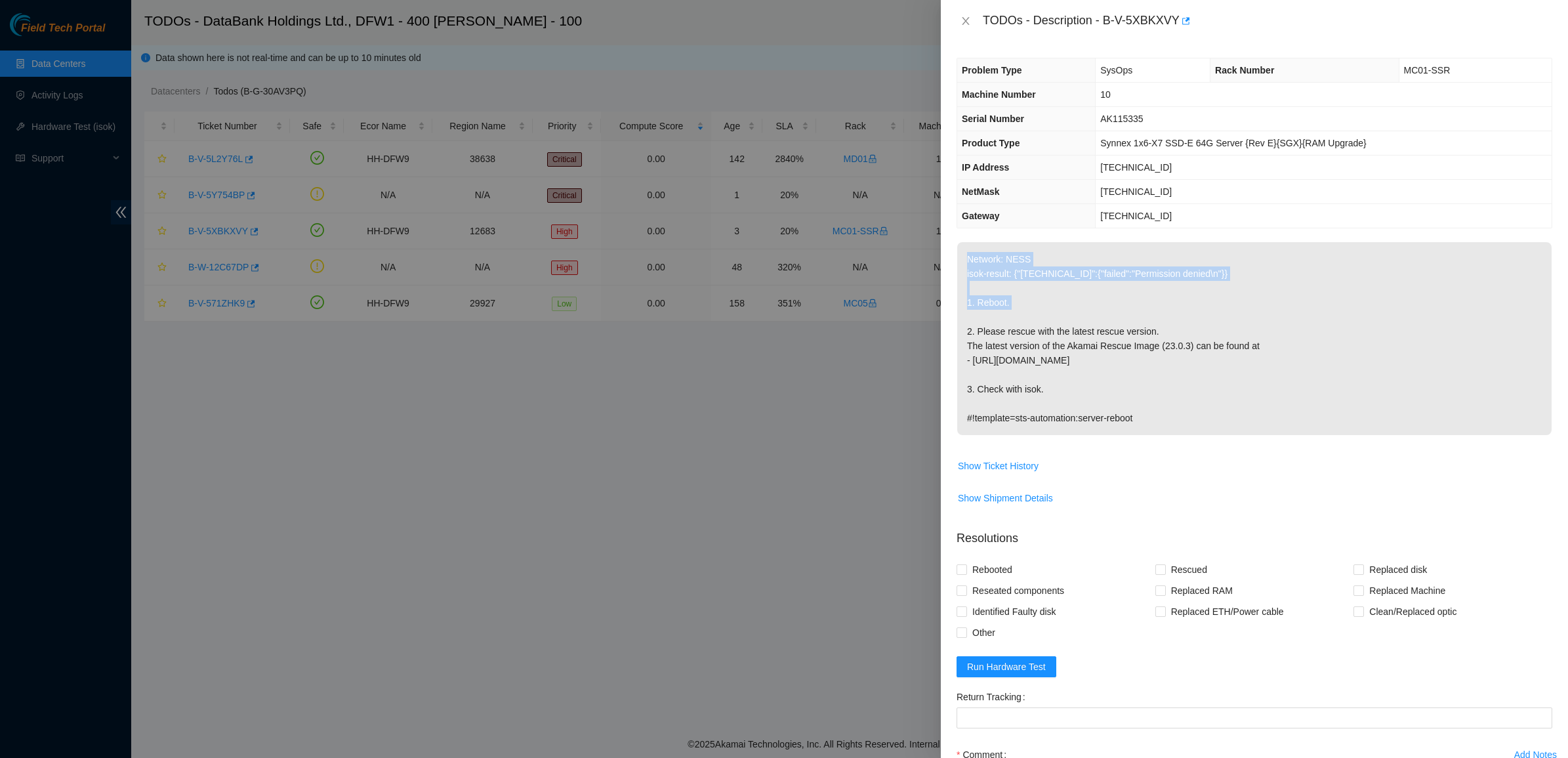
drag, startPoint x: 1073, startPoint y: 304, endPoint x: 1316, endPoint y: 483, distance: 301.8
click at [1316, 483] on tbody "Network: NESS isok-result: {"72.246.50.169":{"failed":"Permission denied\n"}} 1…" at bounding box center [1254, 381] width 596 height 277
click at [1273, 421] on p "Network: NESS isok-result: {"72.246.50.169":{"failed":"Permission denied\n"}} 1…" at bounding box center [1254, 338] width 594 height 193
drag, startPoint x: 1278, startPoint y: 415, endPoint x: 1012, endPoint y: 280, distance: 298.3
click at [1012, 280] on p "Network: NESS isok-result: {"72.246.50.169":{"failed":"Permission denied\n"}} 1…" at bounding box center [1254, 338] width 594 height 193
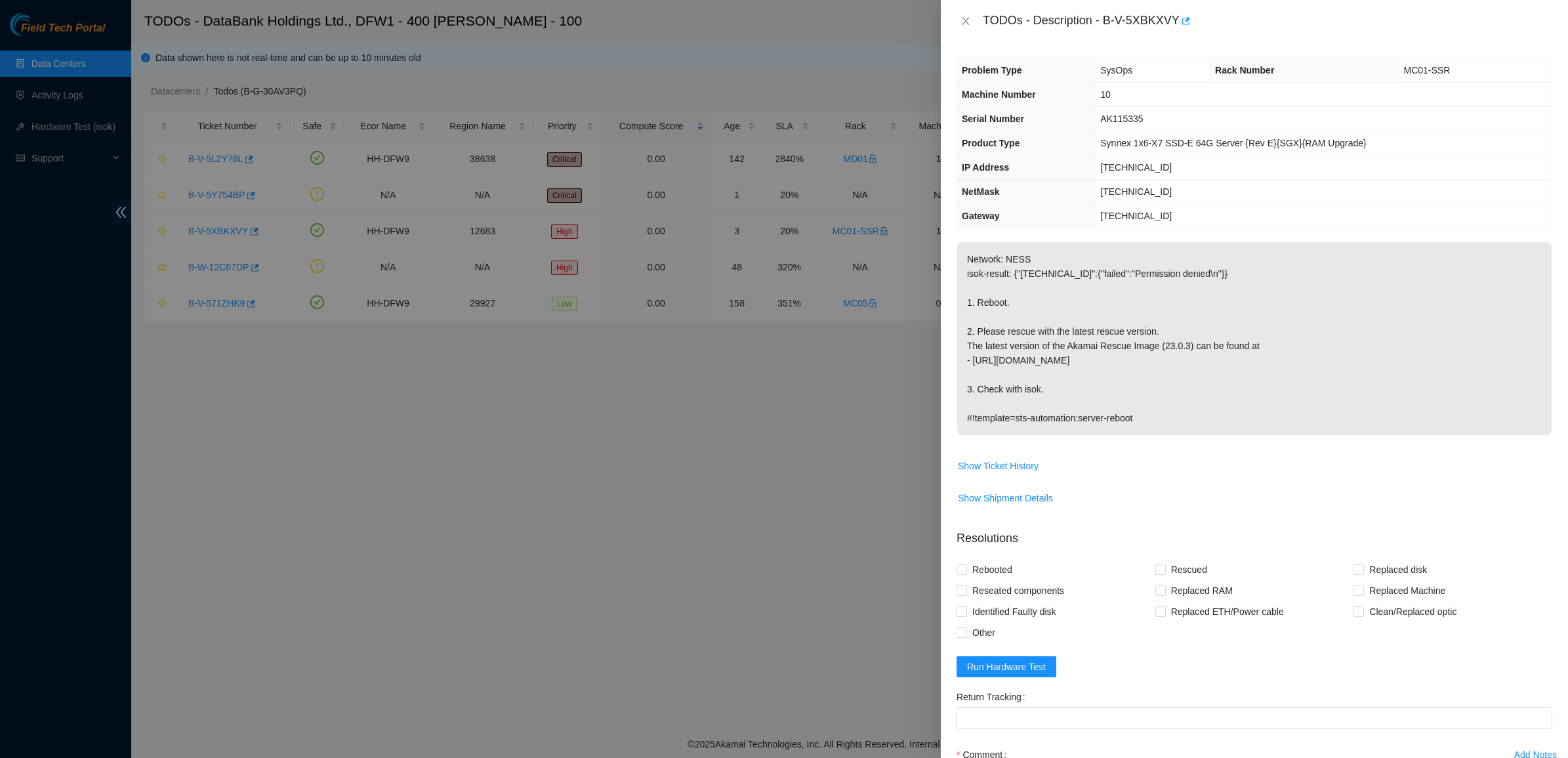
click at [1005, 271] on p "Network: NESS isok-result: {"72.246.50.169":{"failed":"Permission denied\n"}} 1…" at bounding box center [1254, 338] width 594 height 193
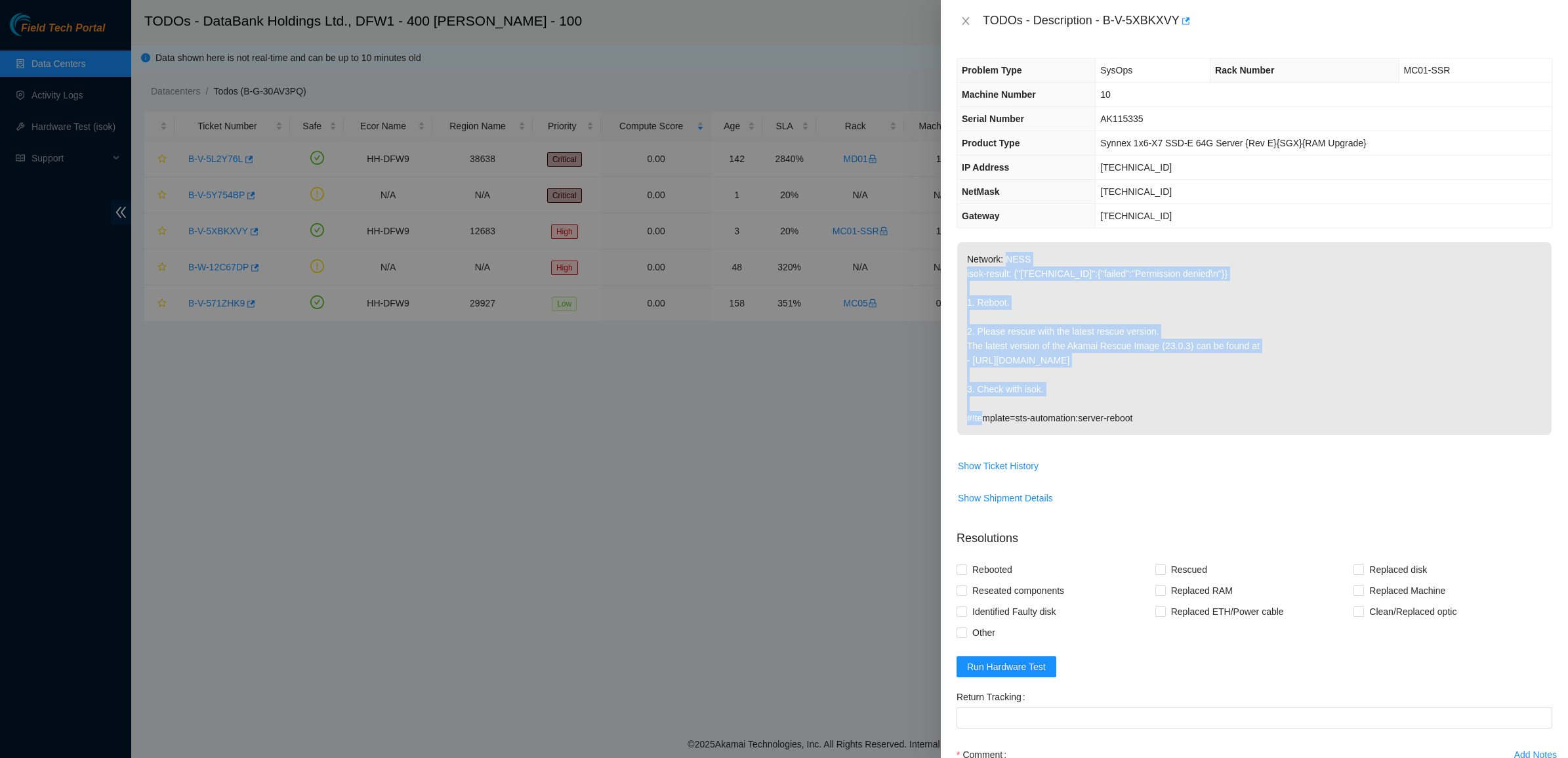
drag, startPoint x: 1005, startPoint y: 266, endPoint x: 1197, endPoint y: 374, distance: 220.3
click at [1197, 374] on p "Network: NESS isok-result: {"72.246.50.169":{"failed":"Permission denied\n"}} 1…" at bounding box center [1254, 338] width 594 height 193
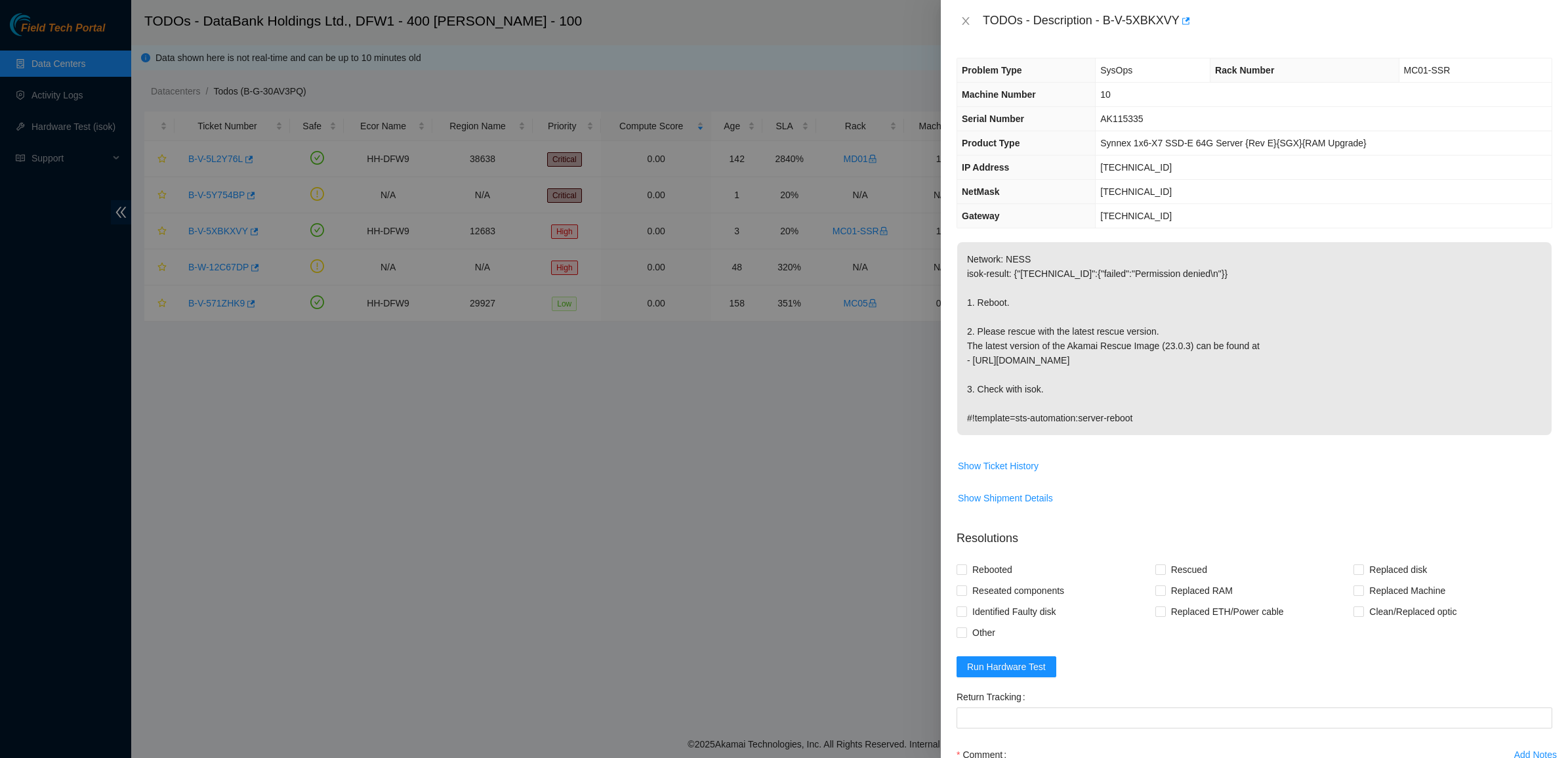
click at [966, 14] on div "TODOs - Description - B-V-5XBKXVY" at bounding box center [1254, 21] width 596 height 21
click at [956, 17] on button "Close" at bounding box center [966, 21] width 18 height 12
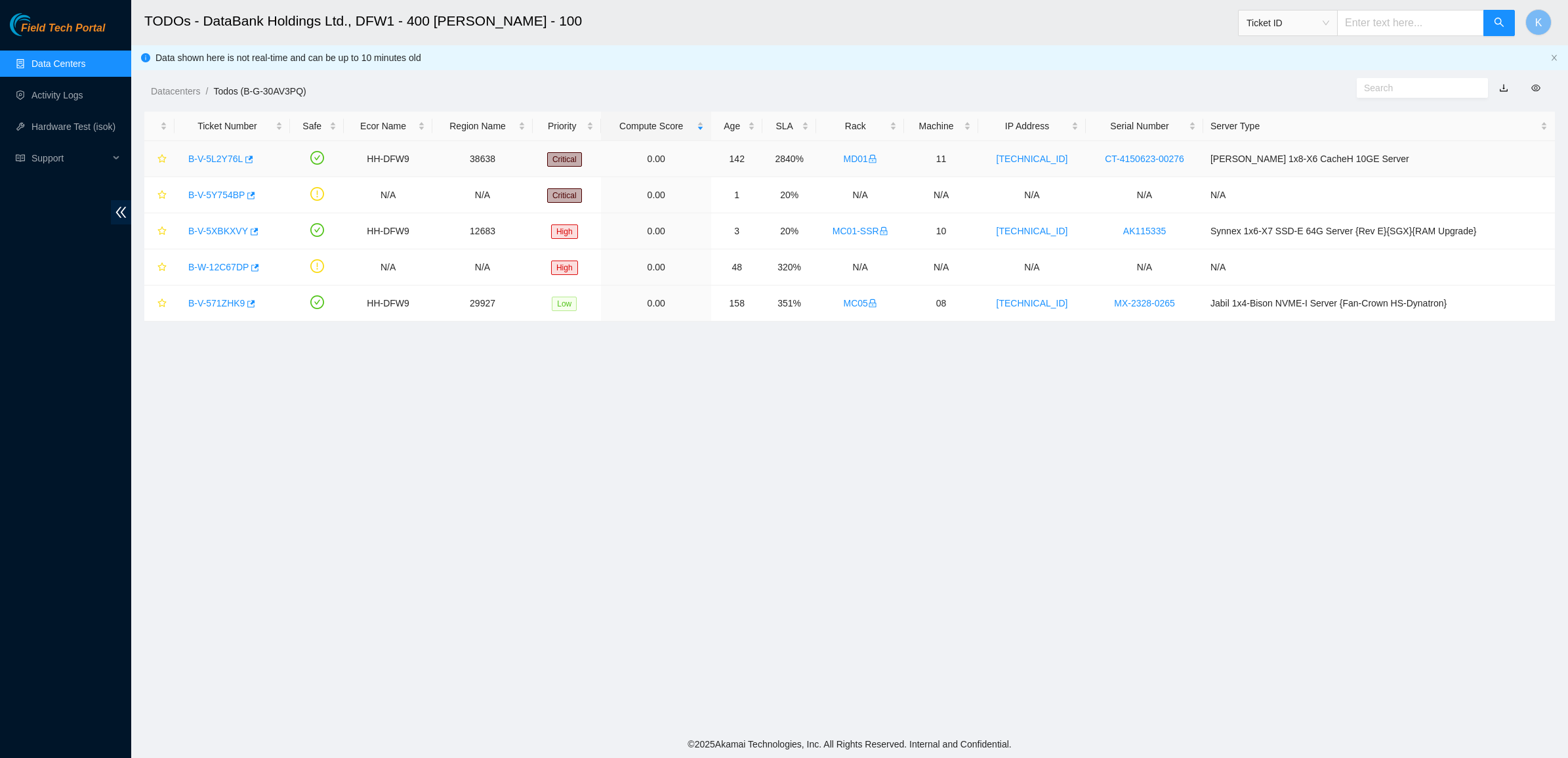
click at [224, 162] on link "B-V-5L2Y76L" at bounding box center [215, 159] width 55 height 11
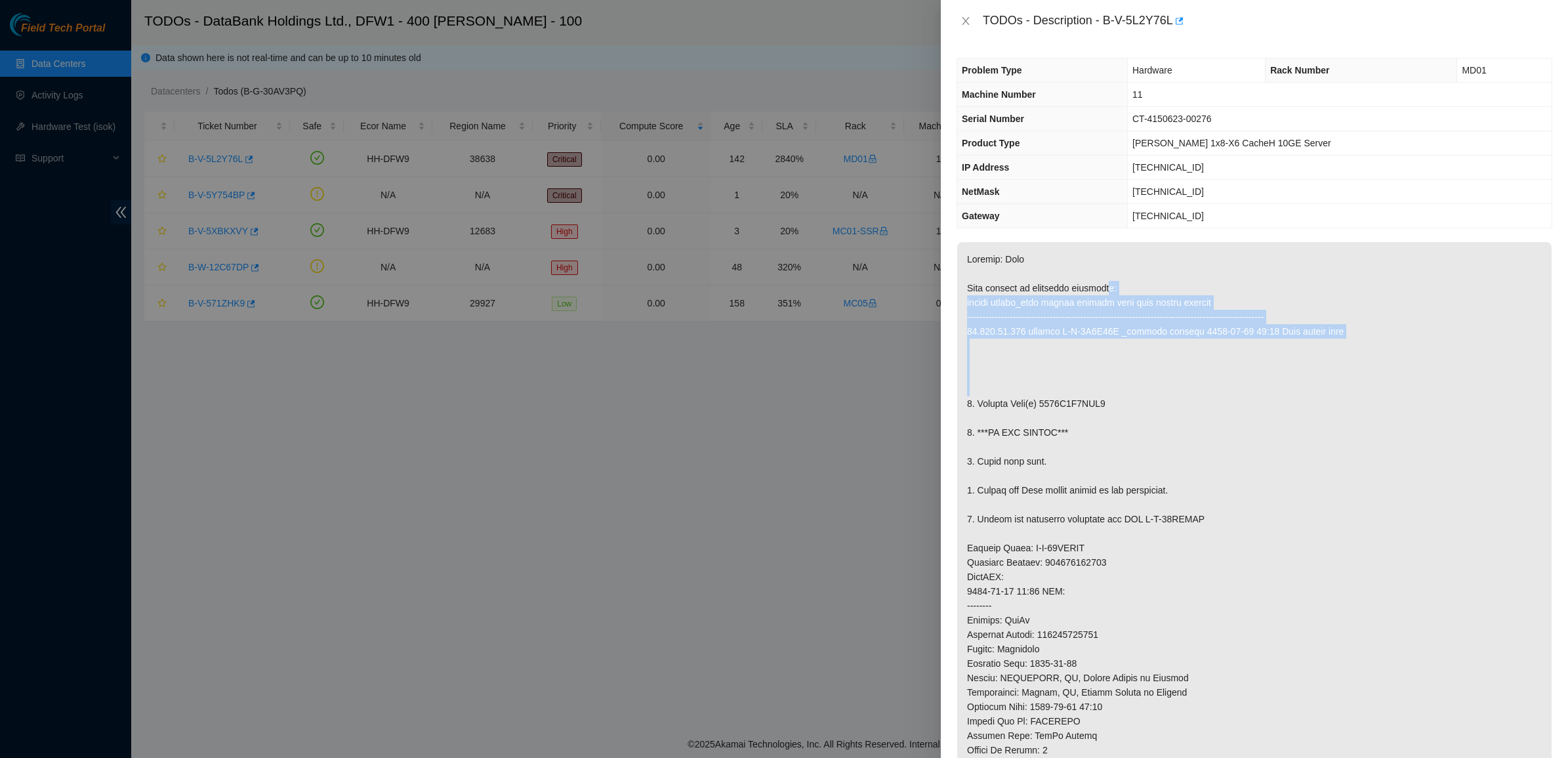
drag, startPoint x: 1106, startPoint y: 282, endPoint x: 1185, endPoint y: 397, distance: 139.5
click at [1185, 397] on p at bounding box center [1254, 576] width 594 height 669
click at [959, 17] on button "Close" at bounding box center [966, 21] width 18 height 12
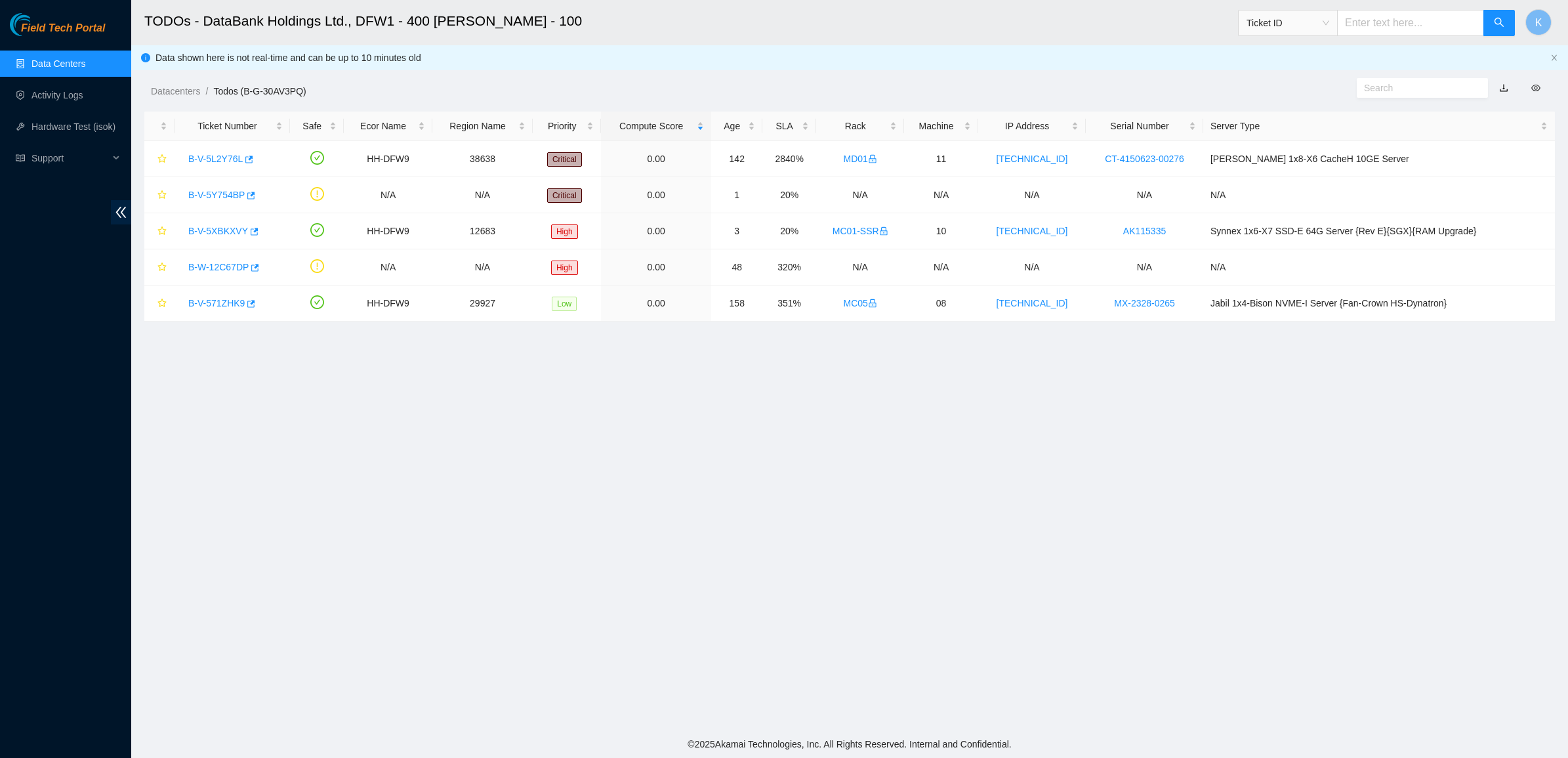
click at [1082, 384] on main "TODOs - DataBank Holdings Ltd., DFW1 - 400 S. Akard - 100 Ticket ID K Data show…" at bounding box center [850, 365] width 1437 height 731
click at [64, 10] on aside "Field Tech Portal Data Centers Activity Logs Hardware Test (isok) Support" at bounding box center [65, 379] width 131 height 758
drag, startPoint x: 54, startPoint y: 41, endPoint x: 57, endPoint y: 33, distance: 8.5
click at [54, 40] on div "Field Tech Portal Data Centers Activity Logs Hardware Test (isok) Support" at bounding box center [65, 385] width 131 height 745
click at [58, 24] on span "Field Tech Portal" at bounding box center [63, 28] width 84 height 12
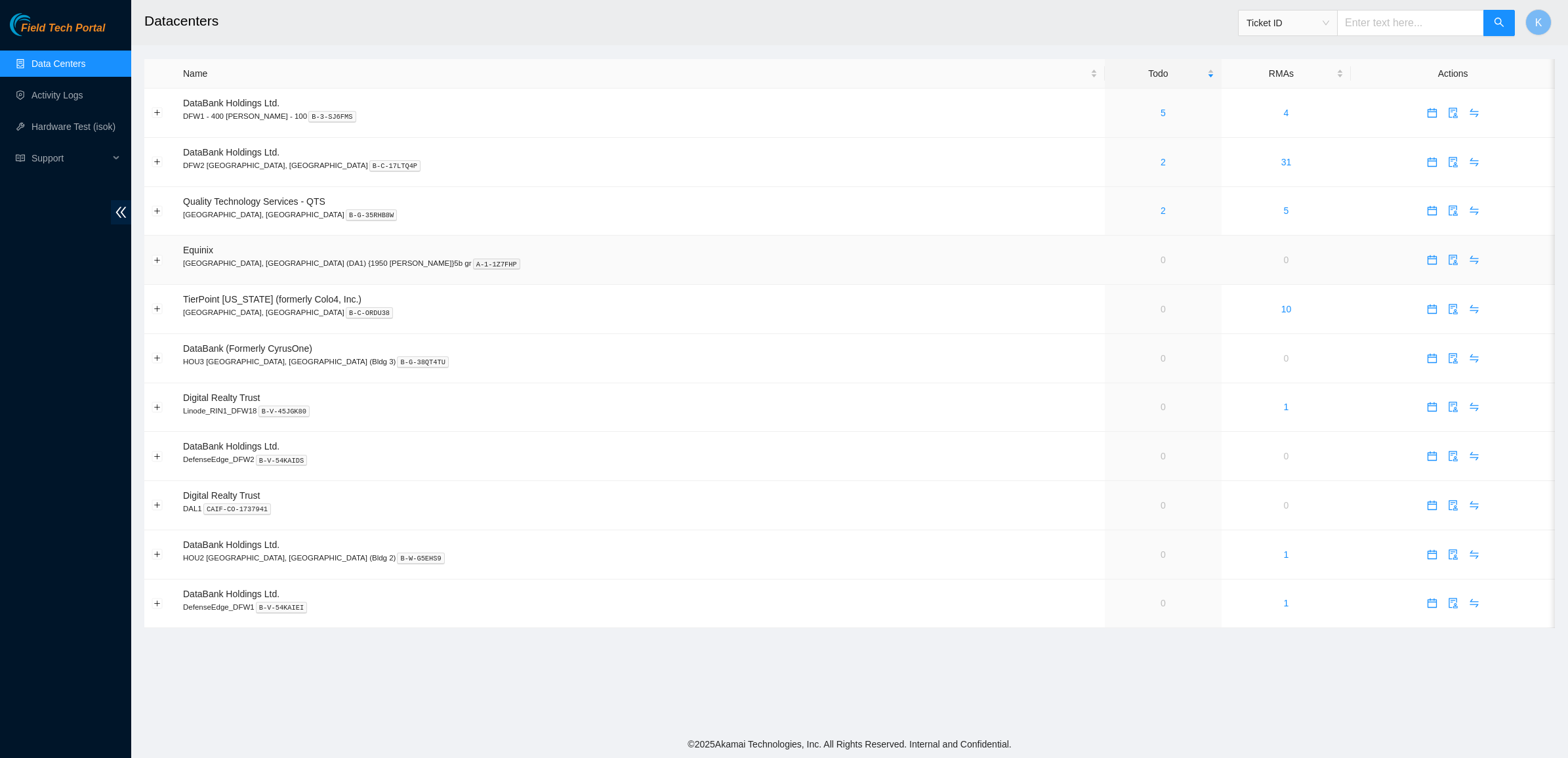
click at [565, 271] on td "Equinix [GEOGRAPHIC_DATA], [GEOGRAPHIC_DATA] (DA1) {1950 [PERSON_NAME]}5b gr A-…" at bounding box center [640, 260] width 929 height 49
click at [1282, 161] on link "31" at bounding box center [1287, 162] width 11 height 11
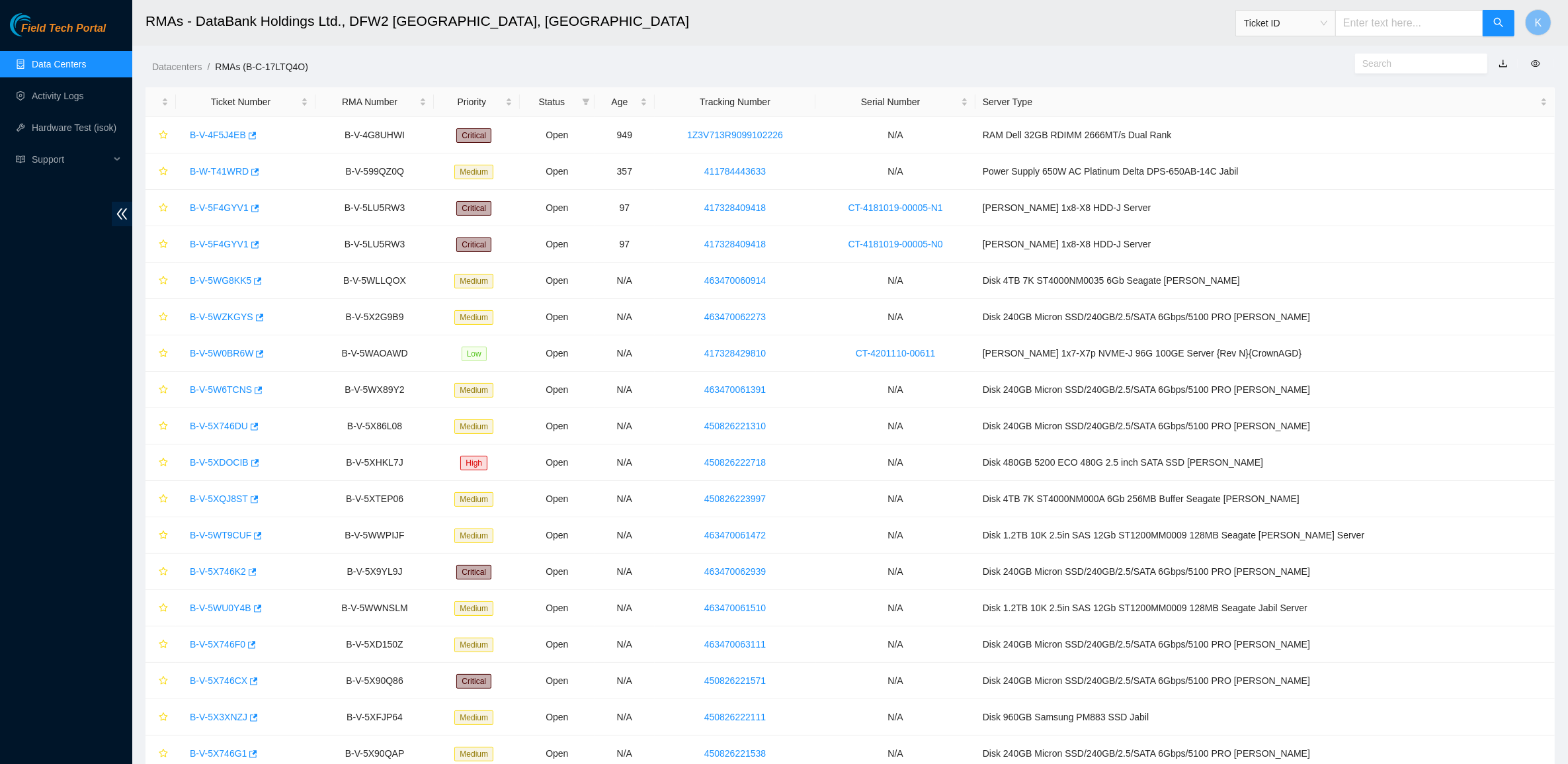
click at [77, 66] on link "Data Centers" at bounding box center [59, 64] width 54 height 11
